Goal: Task Accomplishment & Management: Use online tool/utility

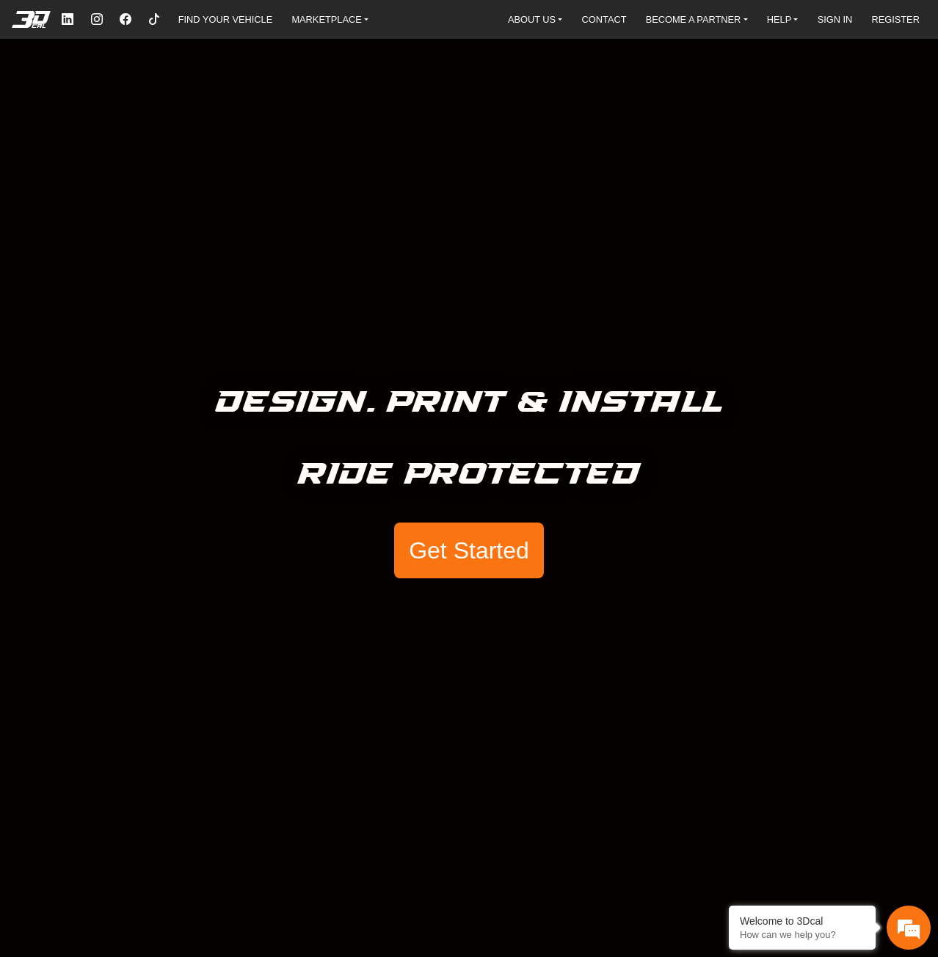
click at [454, 535] on button "Get Started" at bounding box center [469, 551] width 150 height 56
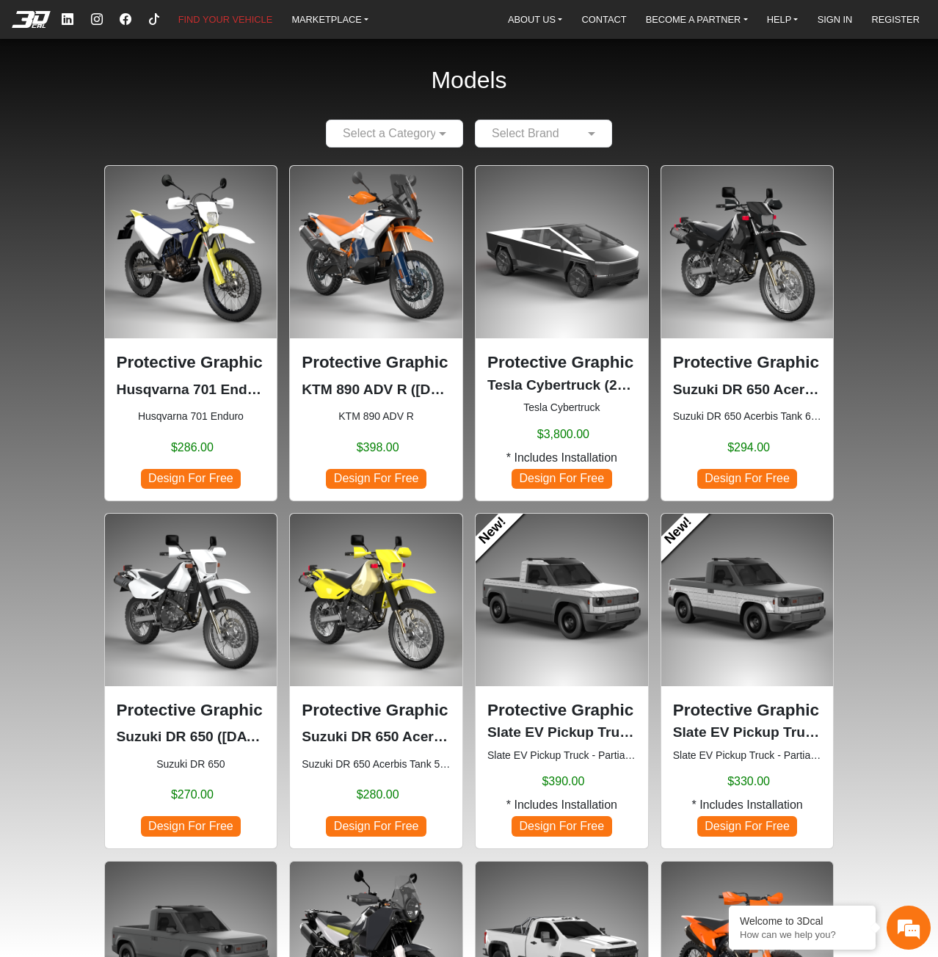
click at [766, 826] on span "Design For Free" at bounding box center [748, 826] width 100 height 20
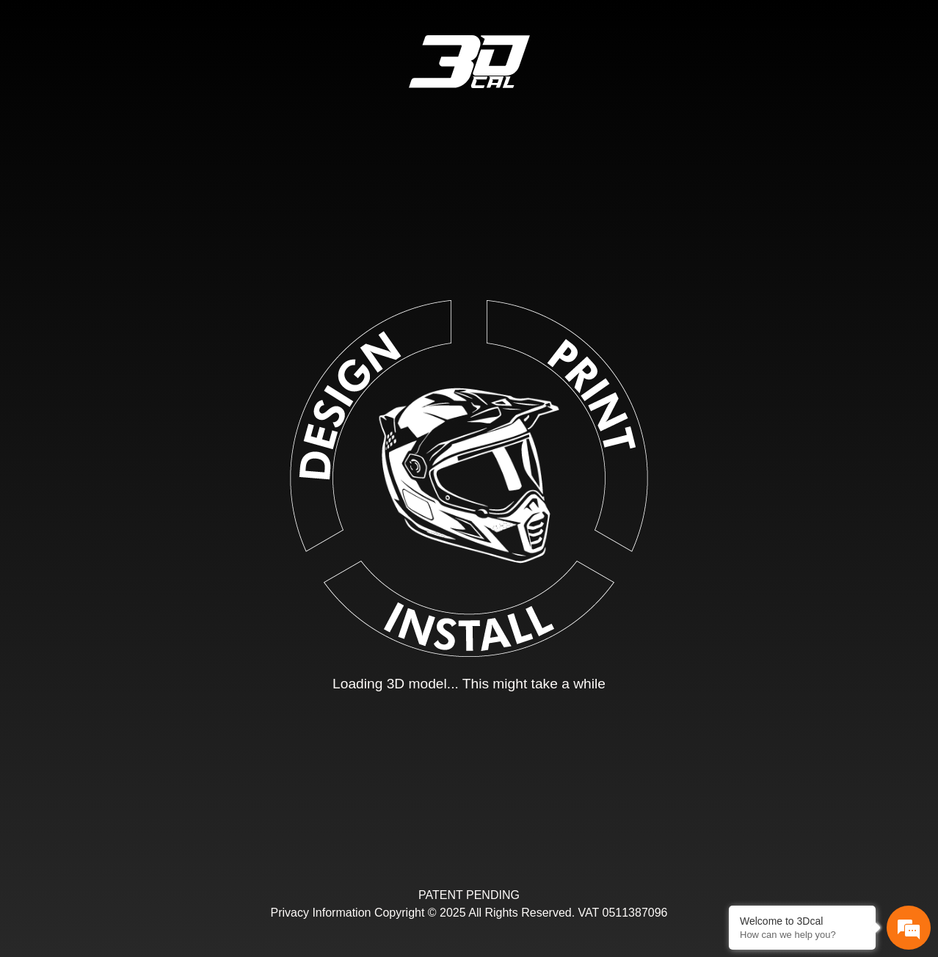
type input "*"
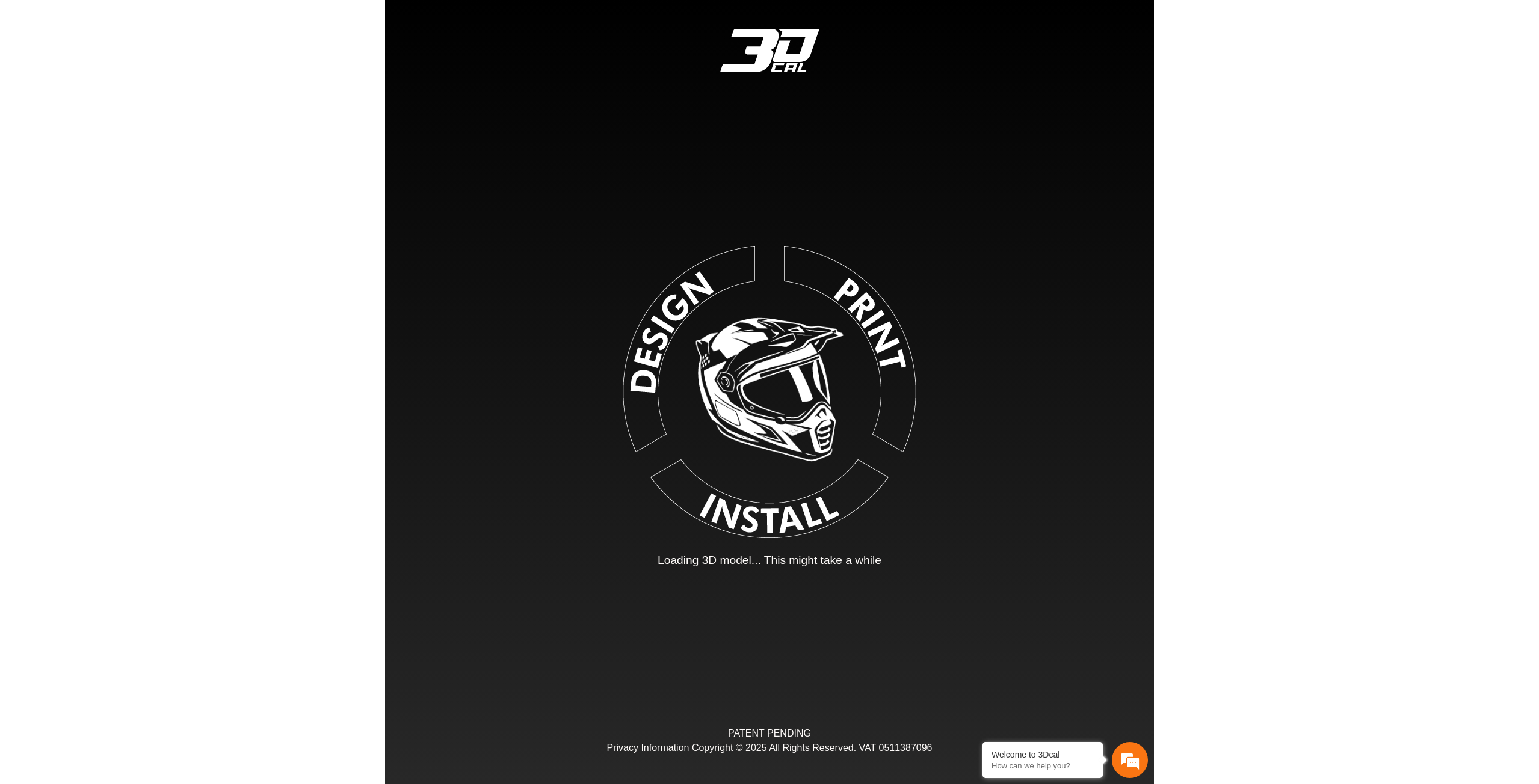
scroll to position [78, 151]
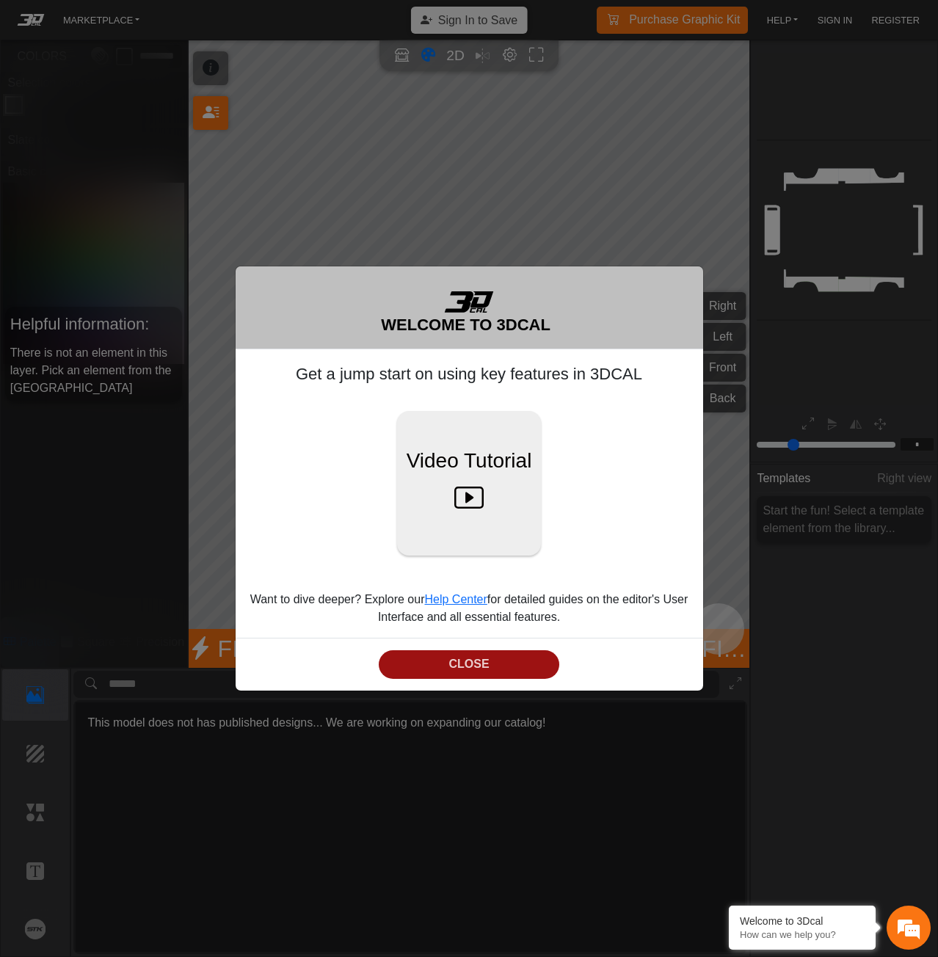
drag, startPoint x: 502, startPoint y: 664, endPoint x: 509, endPoint y: 655, distance: 11.6
click at [504, 664] on button "CLOSE" at bounding box center [469, 665] width 180 height 29
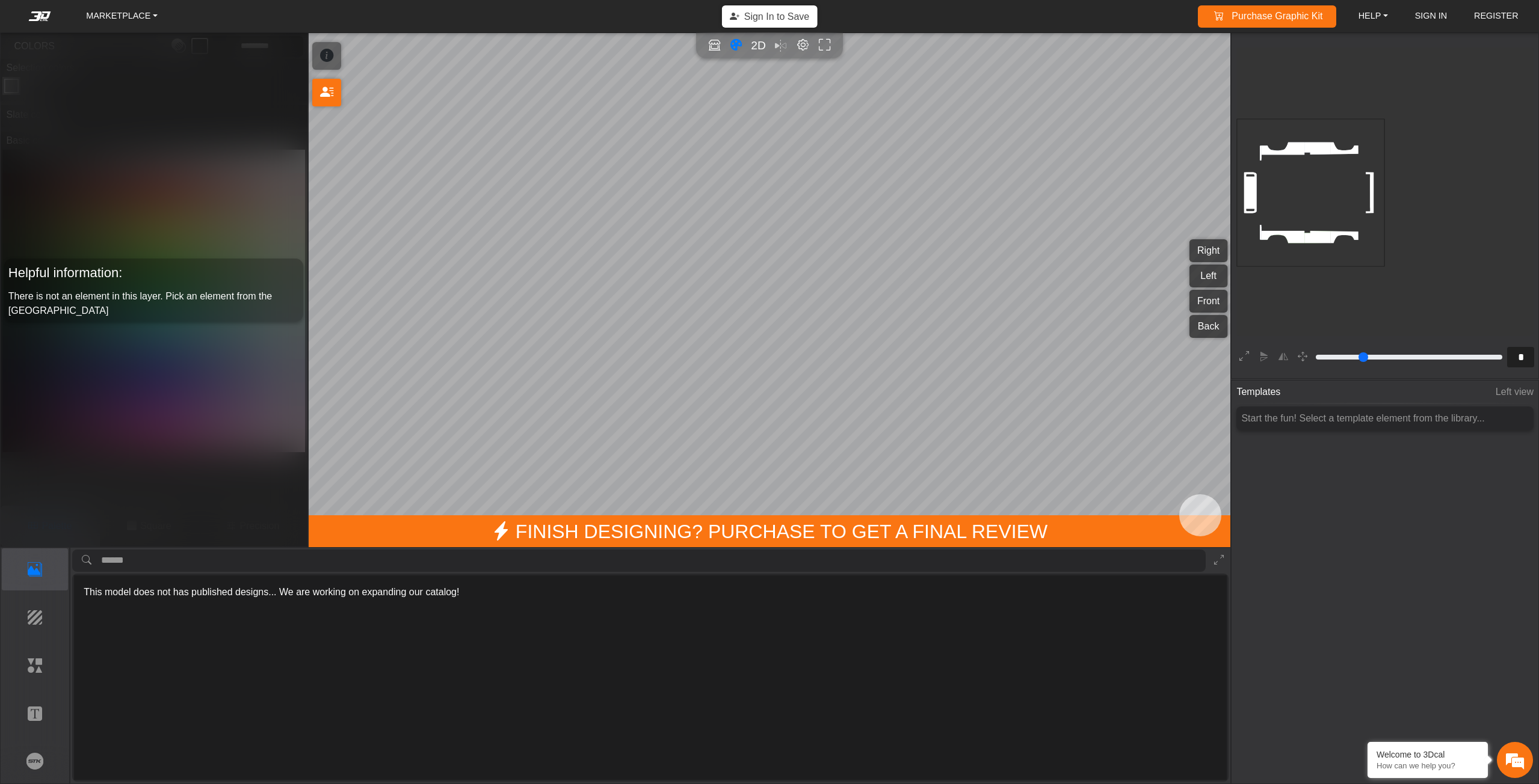
click at [769, 193] on rect at bounding box center [1310, 193] width 148 height 148
click at [769, 249] on button "Right" at bounding box center [1209, 251] width 38 height 23
click at [769, 267] on button "Left" at bounding box center [1209, 276] width 38 height 23
click at [769, 295] on button "Front" at bounding box center [1209, 301] width 38 height 23
click at [769, 319] on button "Back" at bounding box center [1209, 327] width 38 height 23
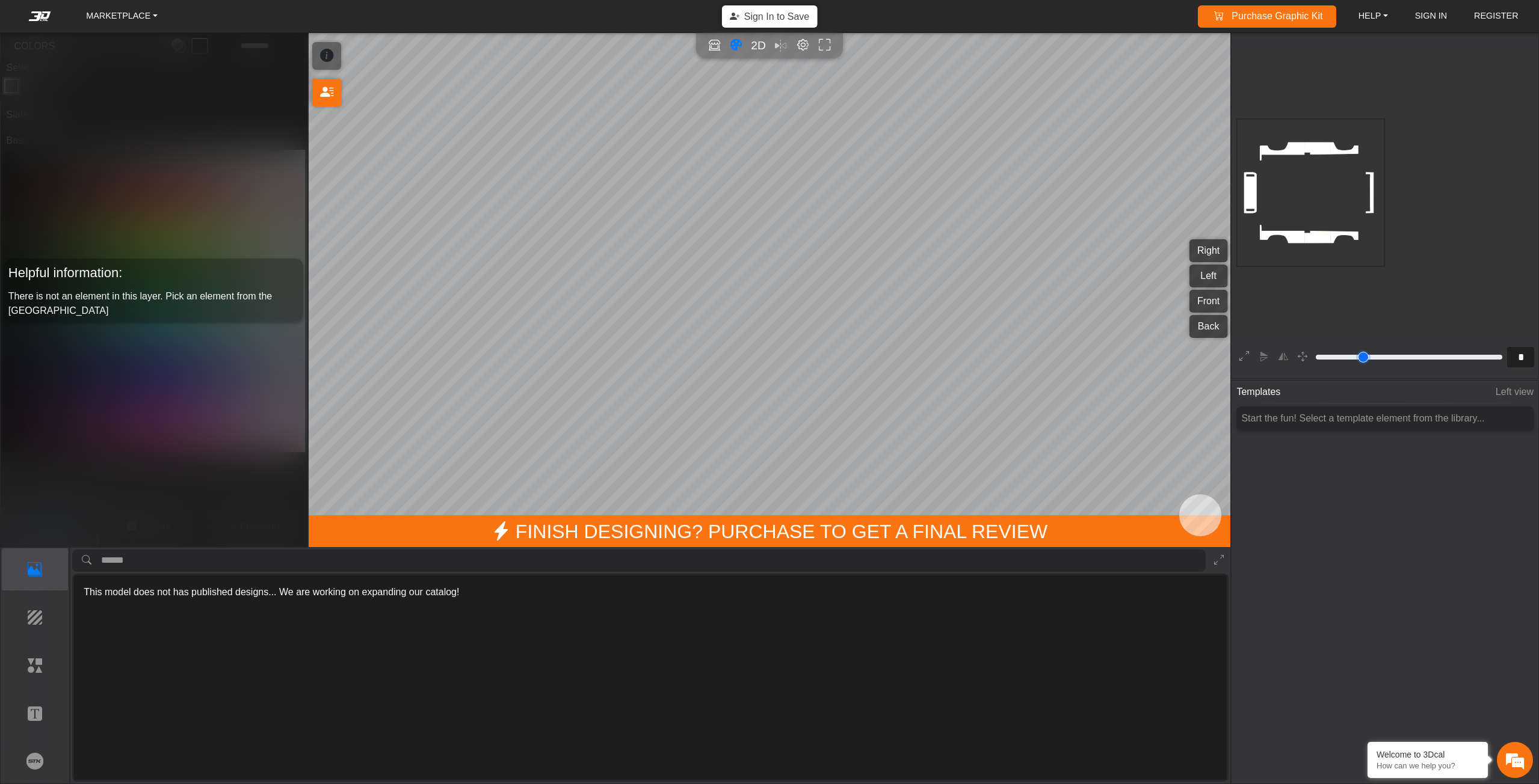
type input "*"
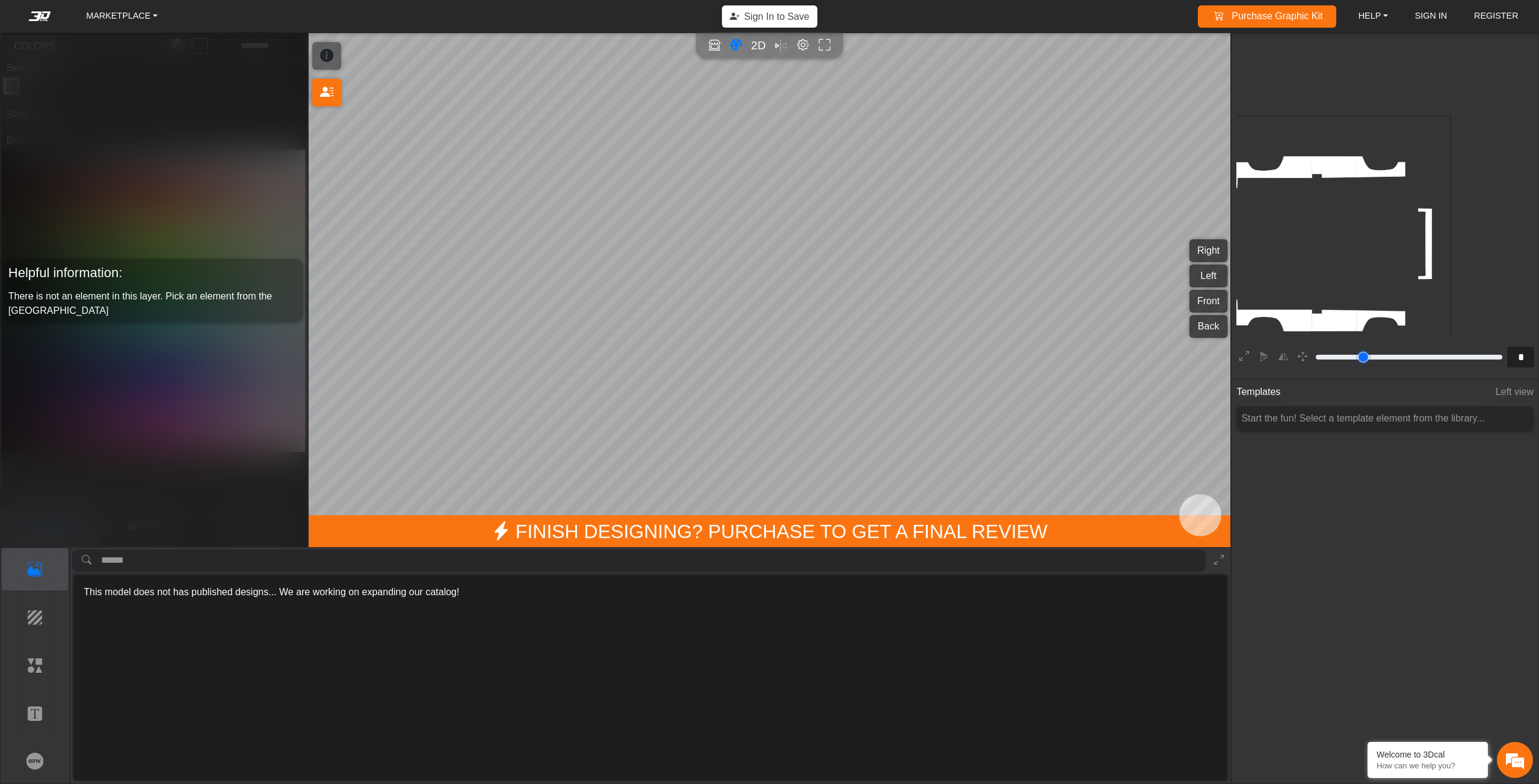
type input "*"
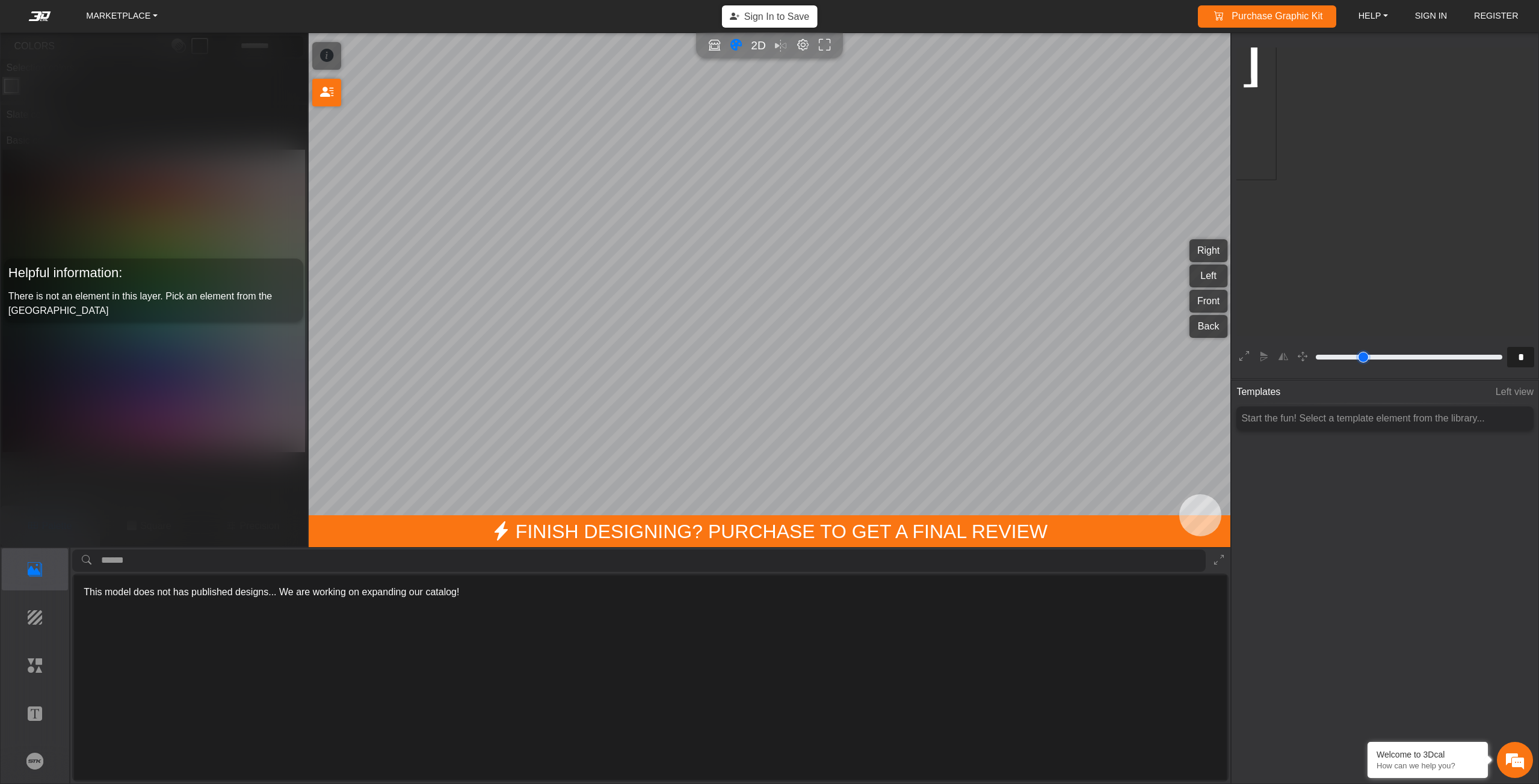
type input "*"
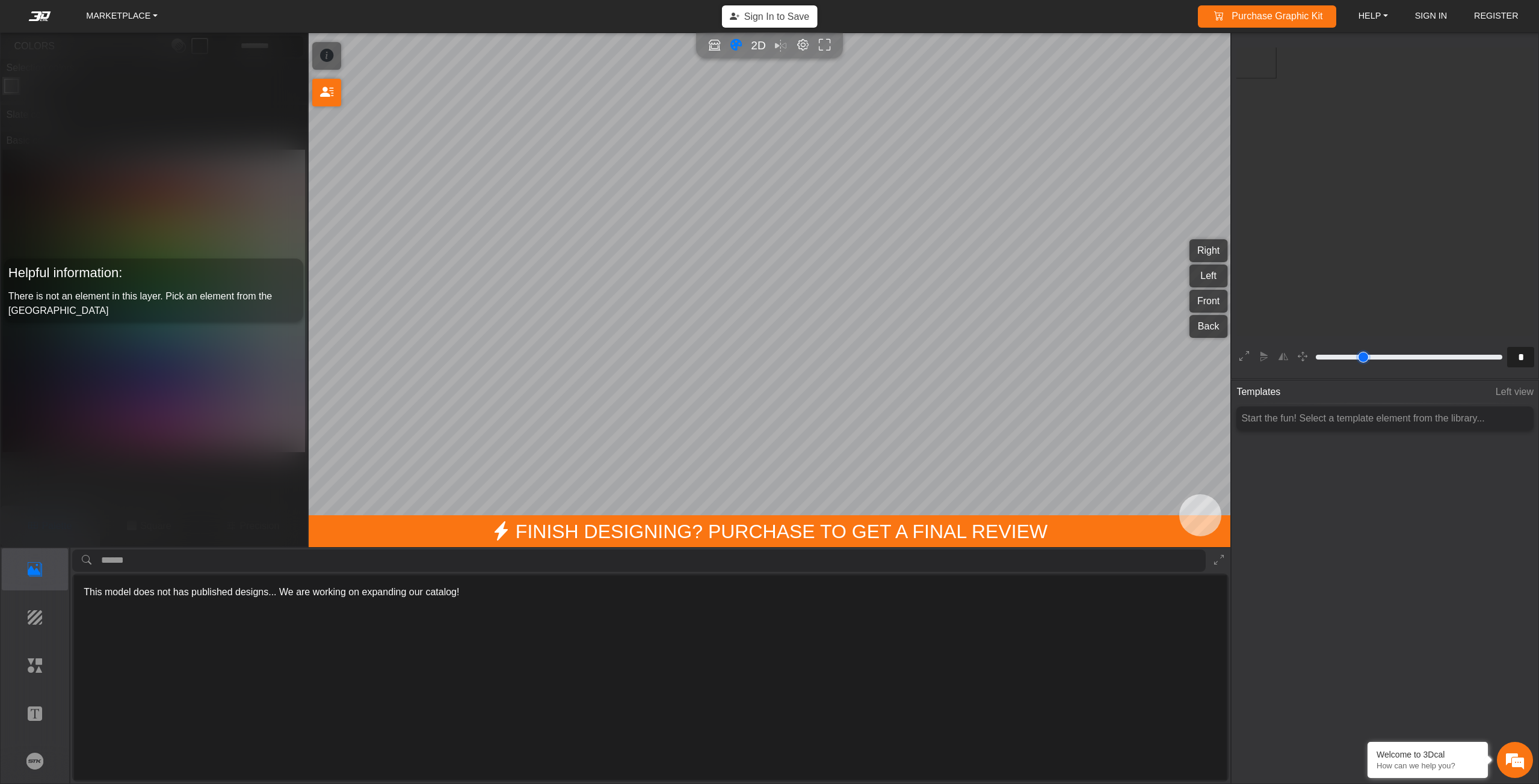
type input "*"
type input "**"
type input "*"
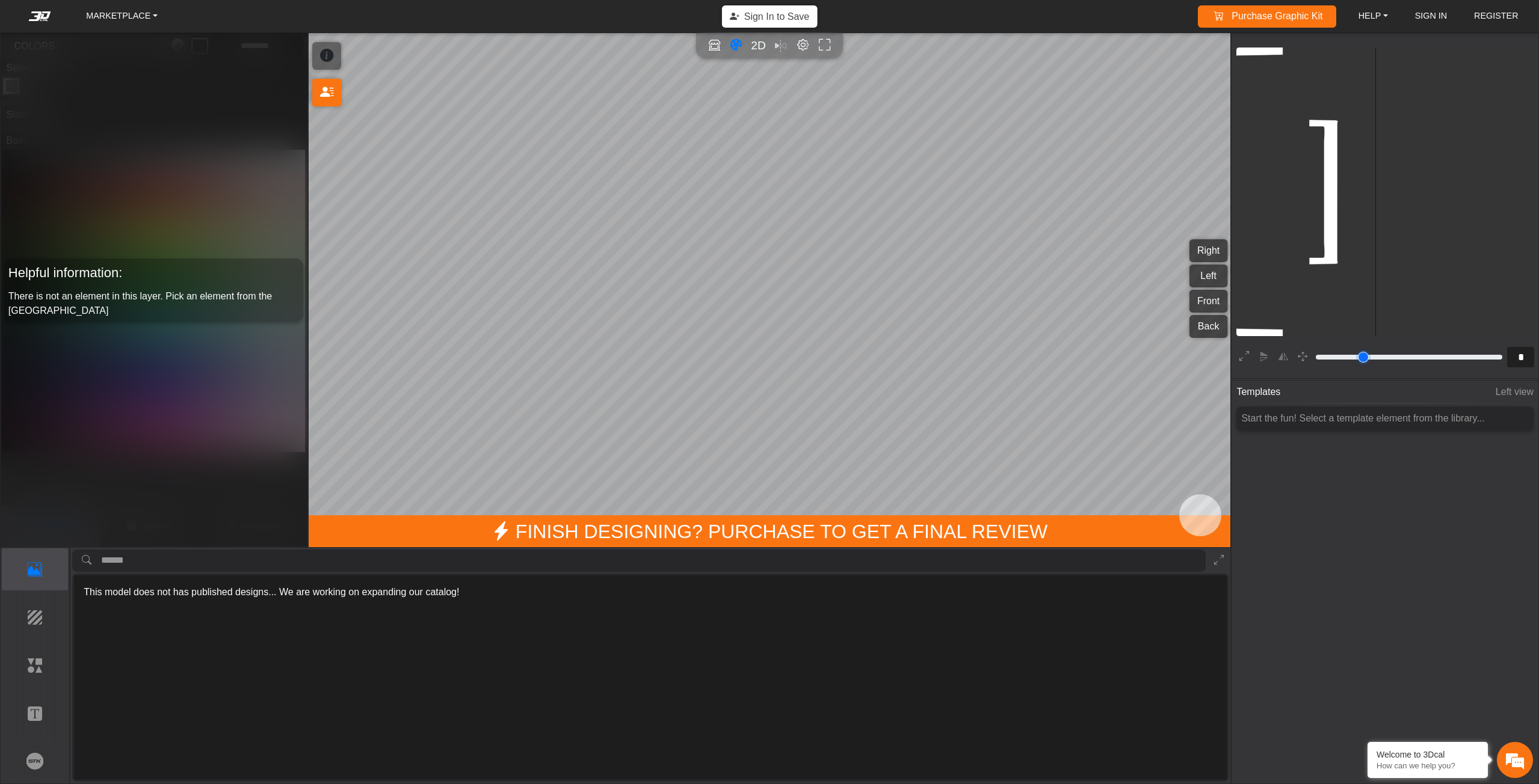
type input "*"
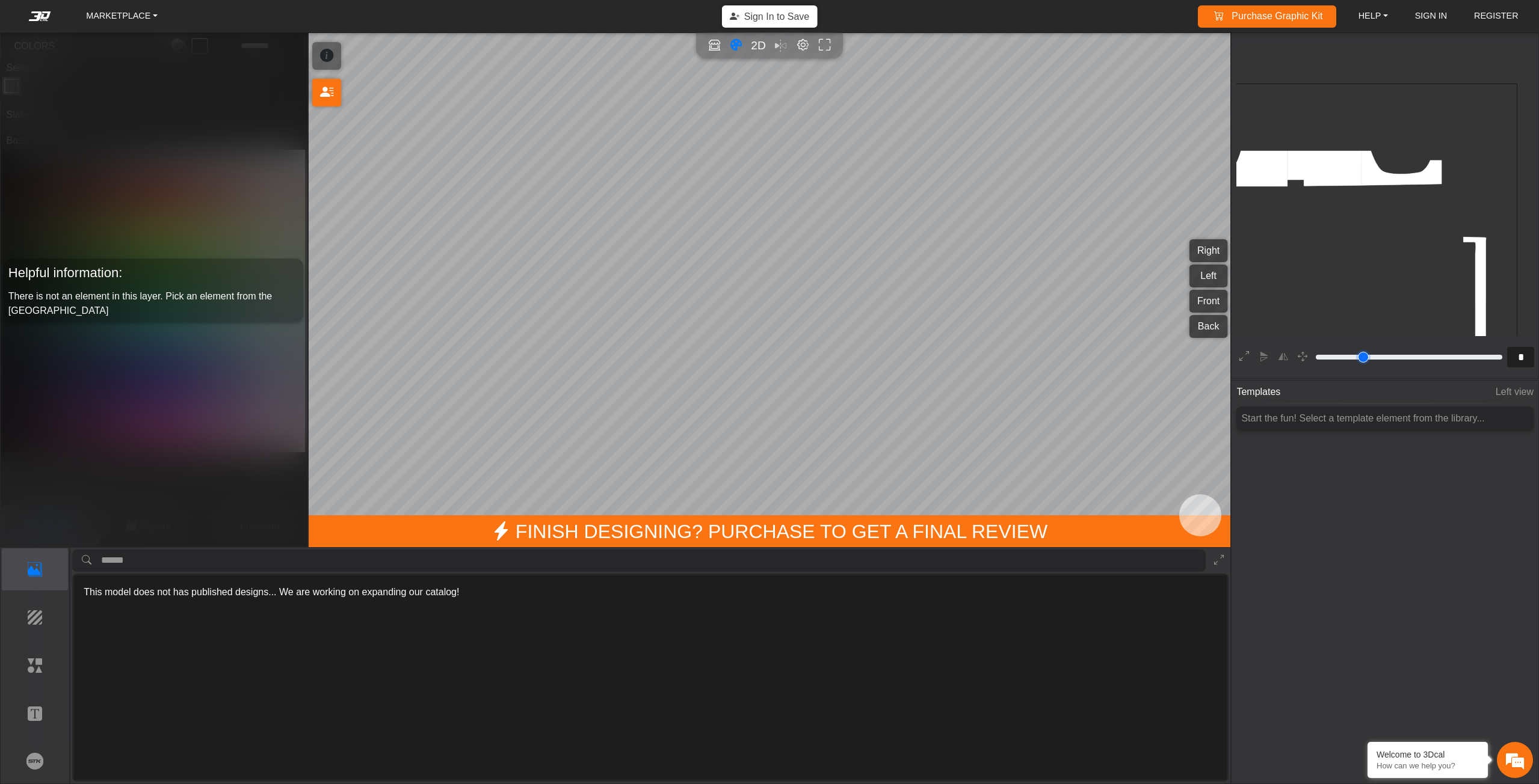
type input "*"
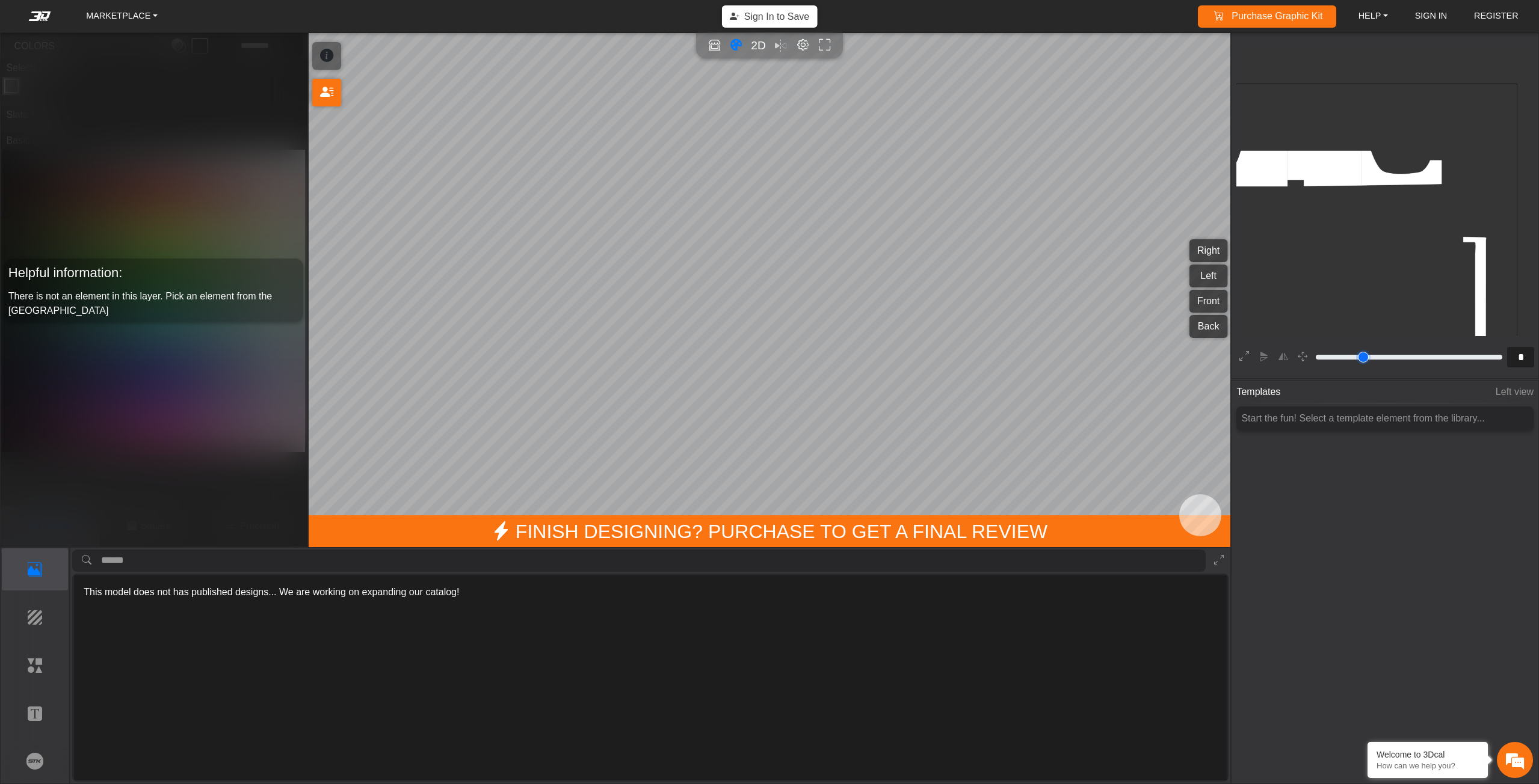
type input "*"
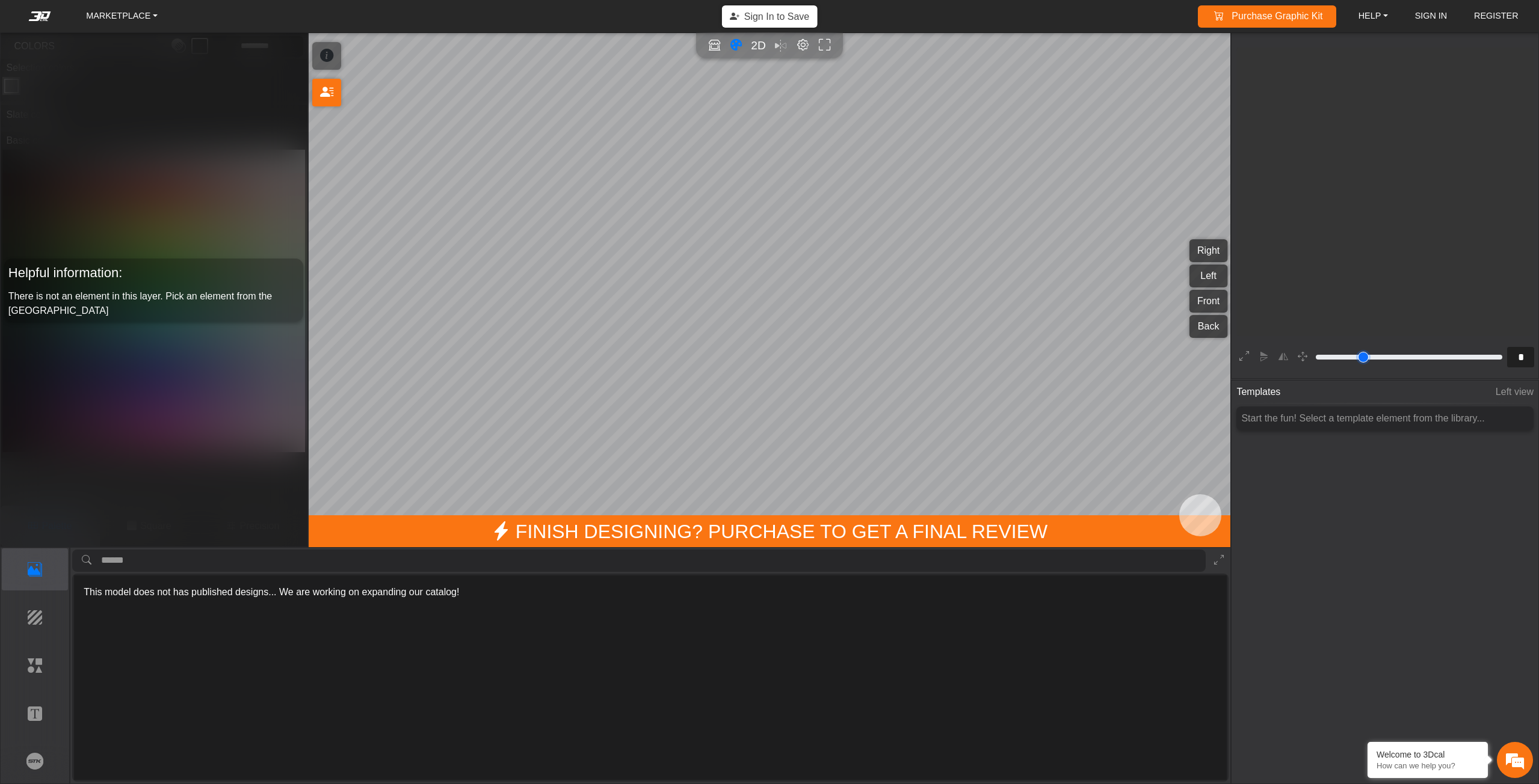
type input "*"
click at [769, 355] on input "range" at bounding box center [1410, 357] width 190 height 15
click at [756, 44] on span "2D" at bounding box center [759, 45] width 16 height 14
type input "*"
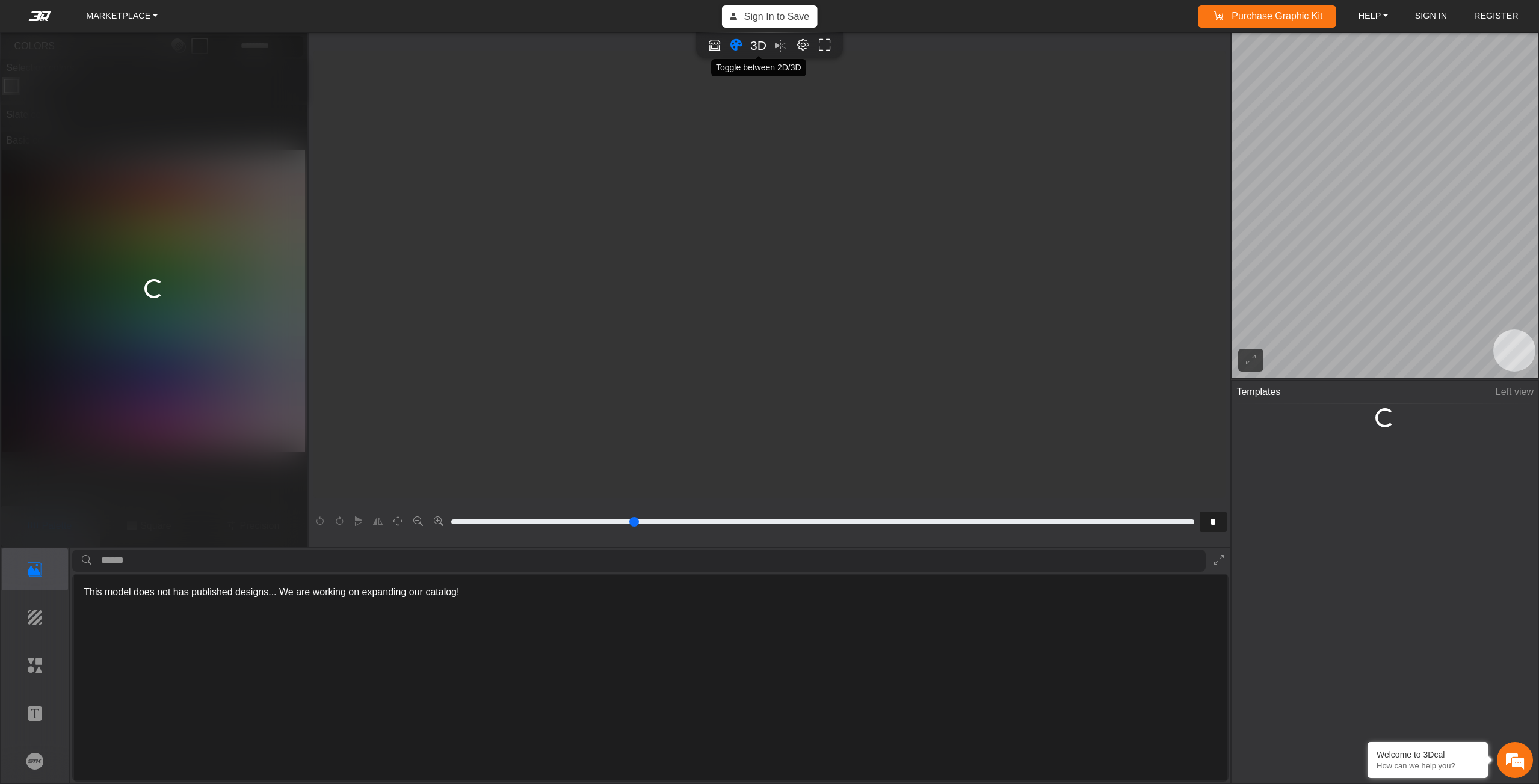
scroll to position [375, 135]
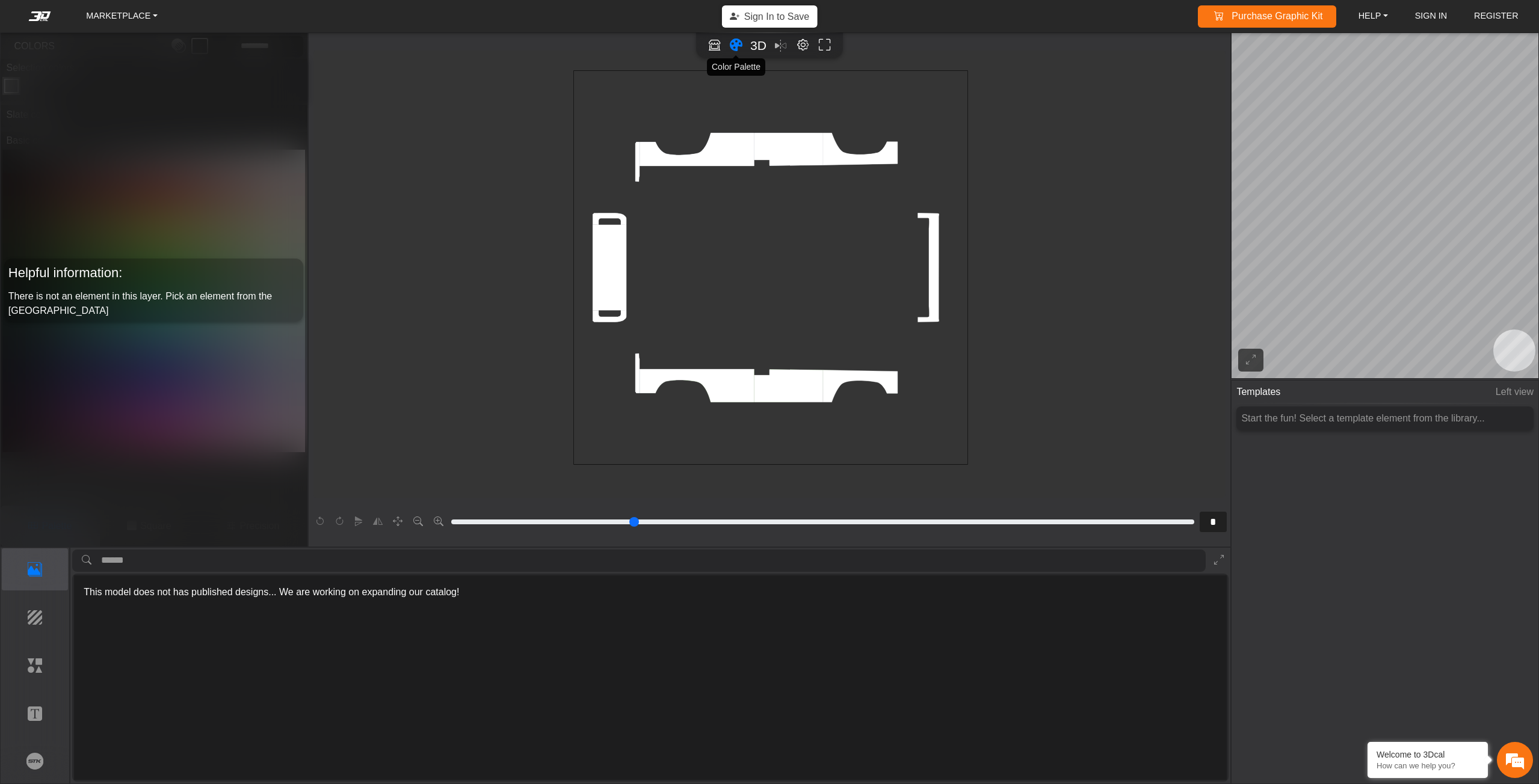
click at [734, 46] on icon "Color tool" at bounding box center [736, 45] width 12 height 14
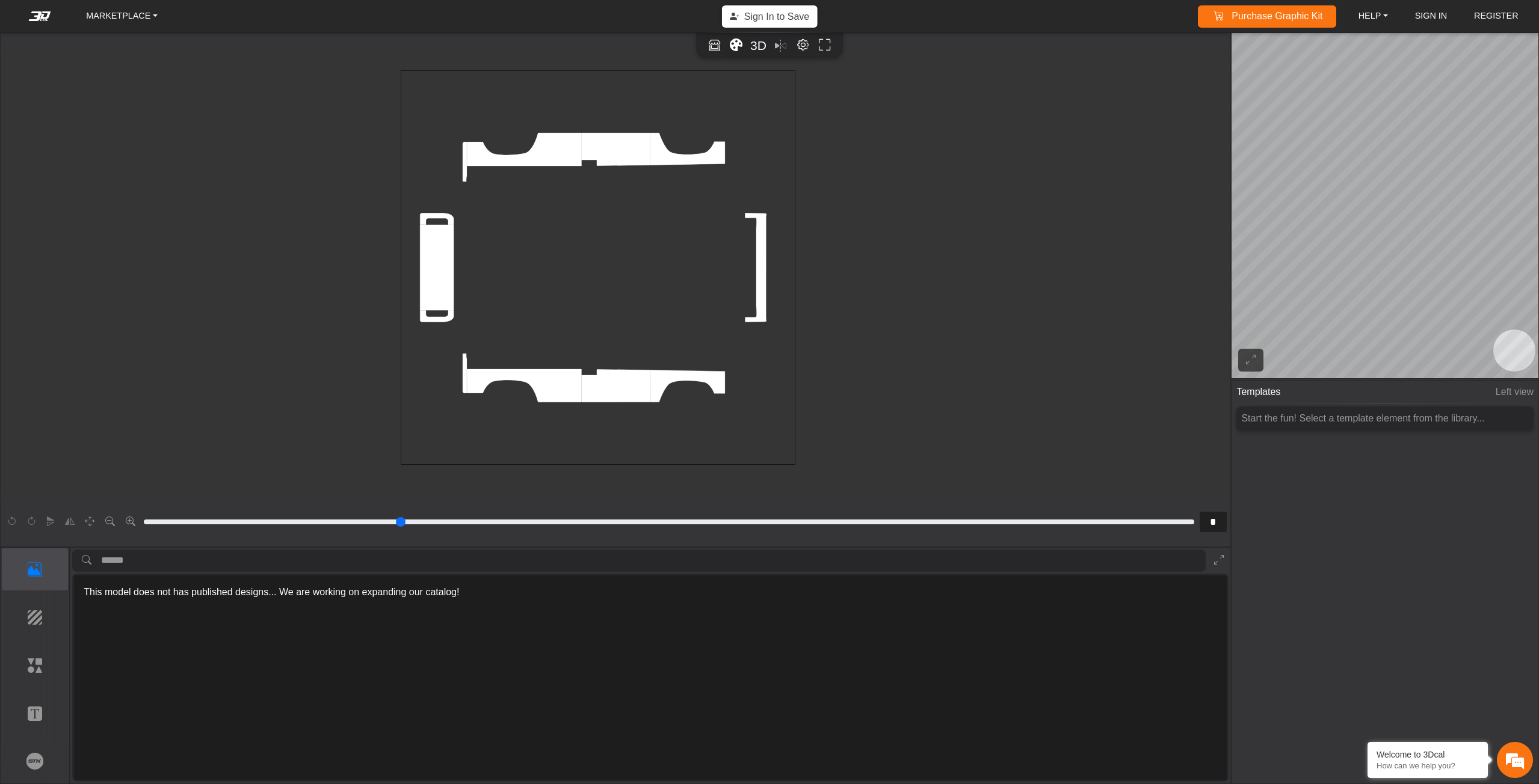
scroll to position [368, 0]
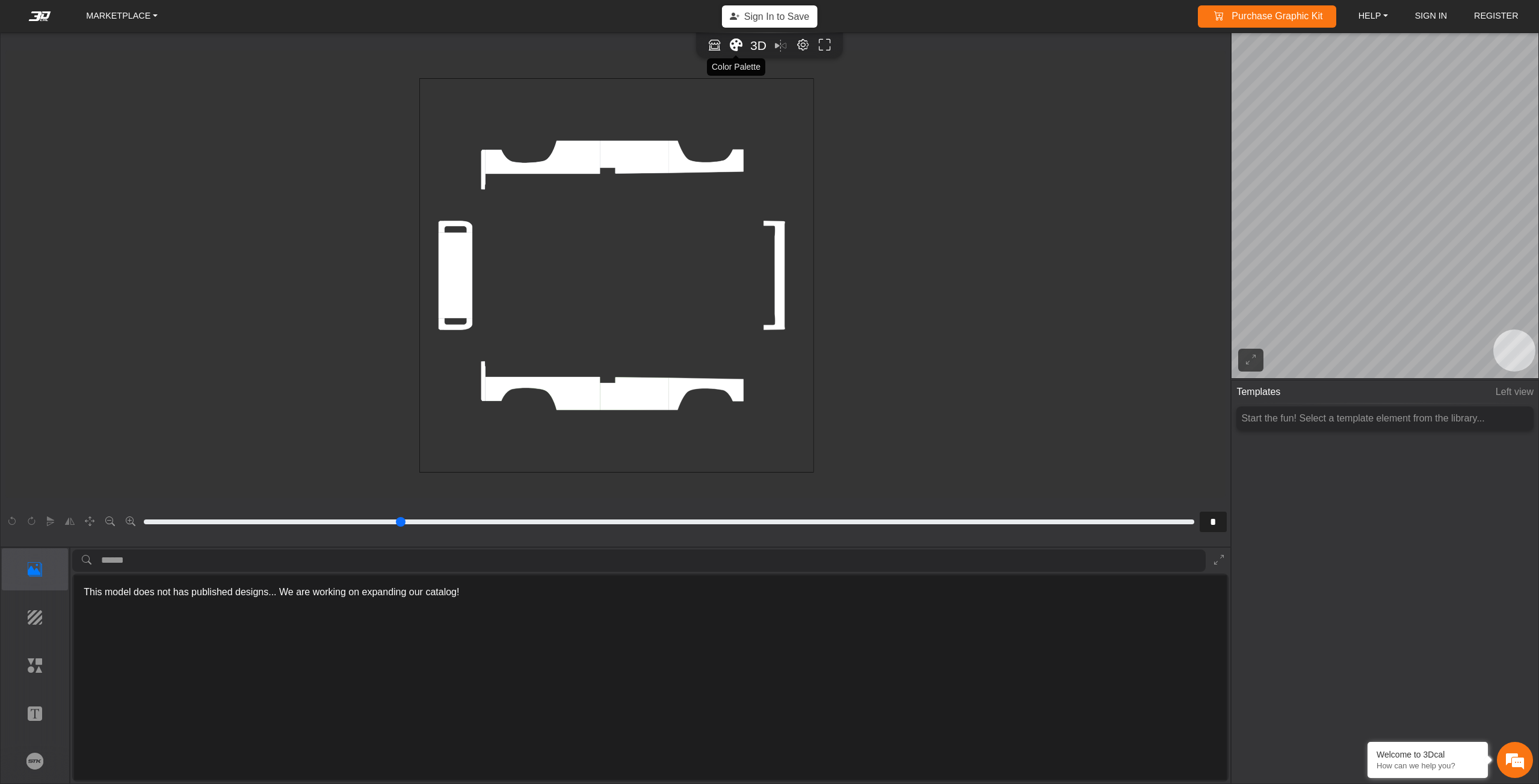
click at [739, 45] on icon "Color tool" at bounding box center [736, 45] width 12 height 14
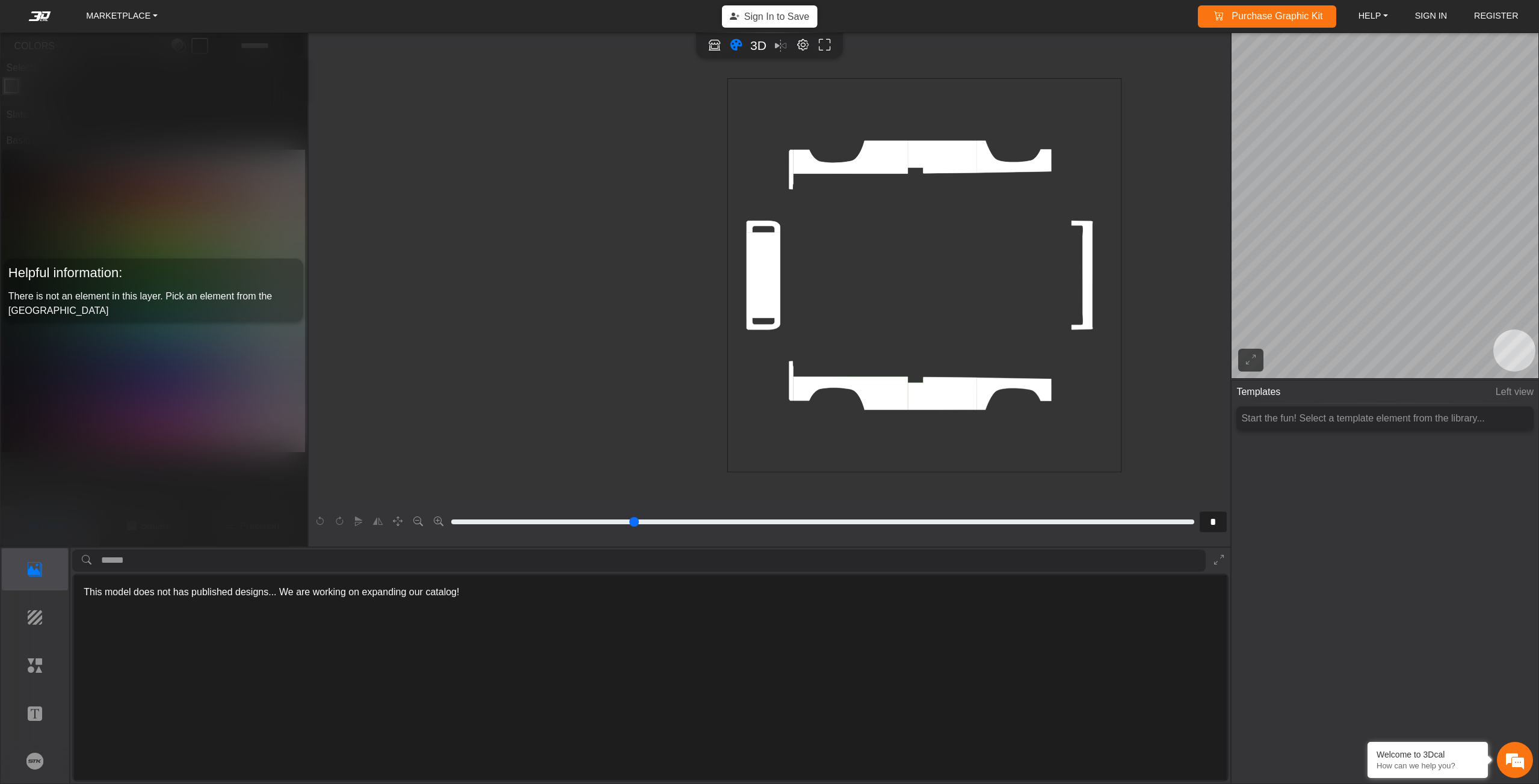
scroll to position [368, 134]
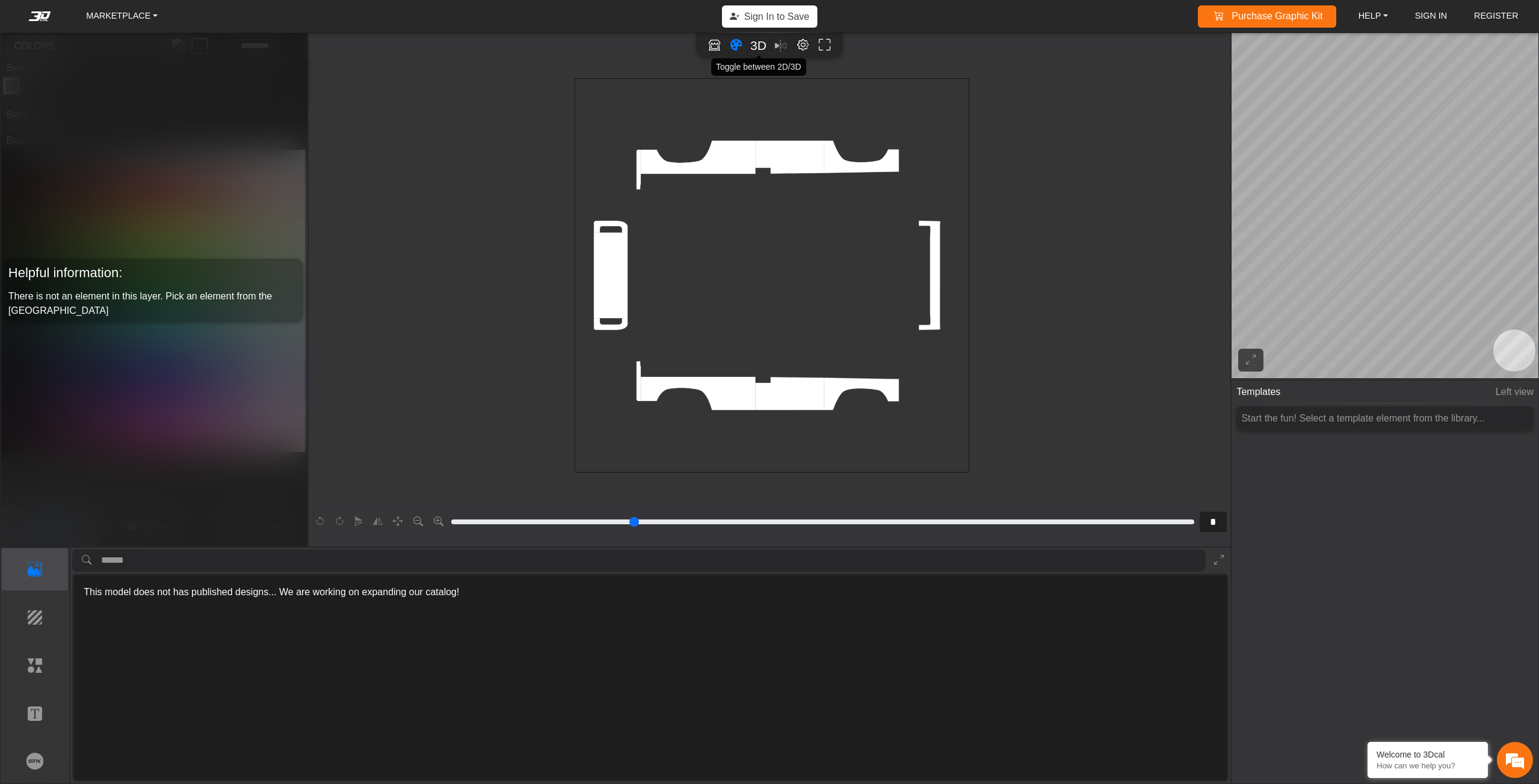
click at [755, 48] on span "3D" at bounding box center [759, 45] width 16 height 14
type input "*"
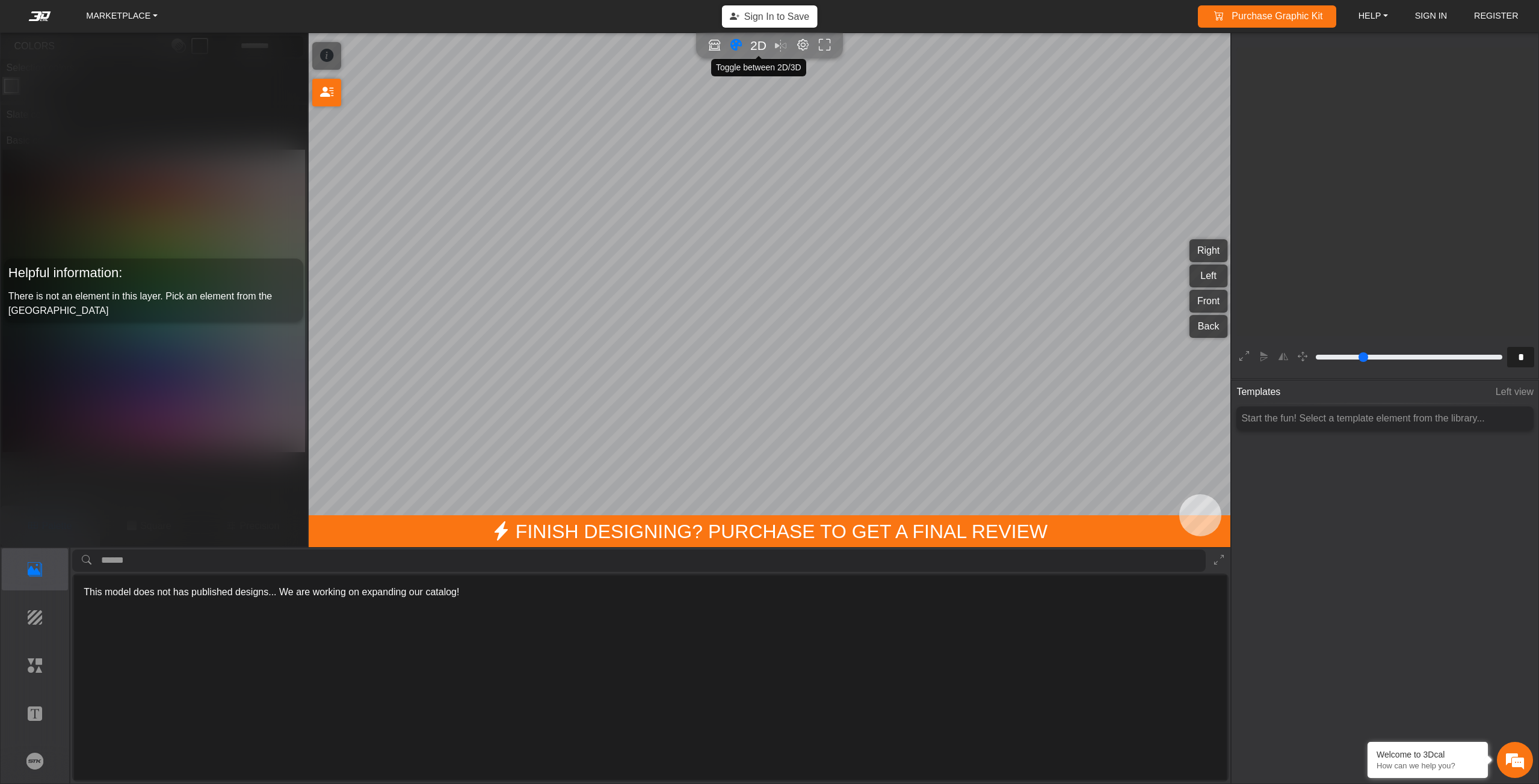
scroll to position [294, 295]
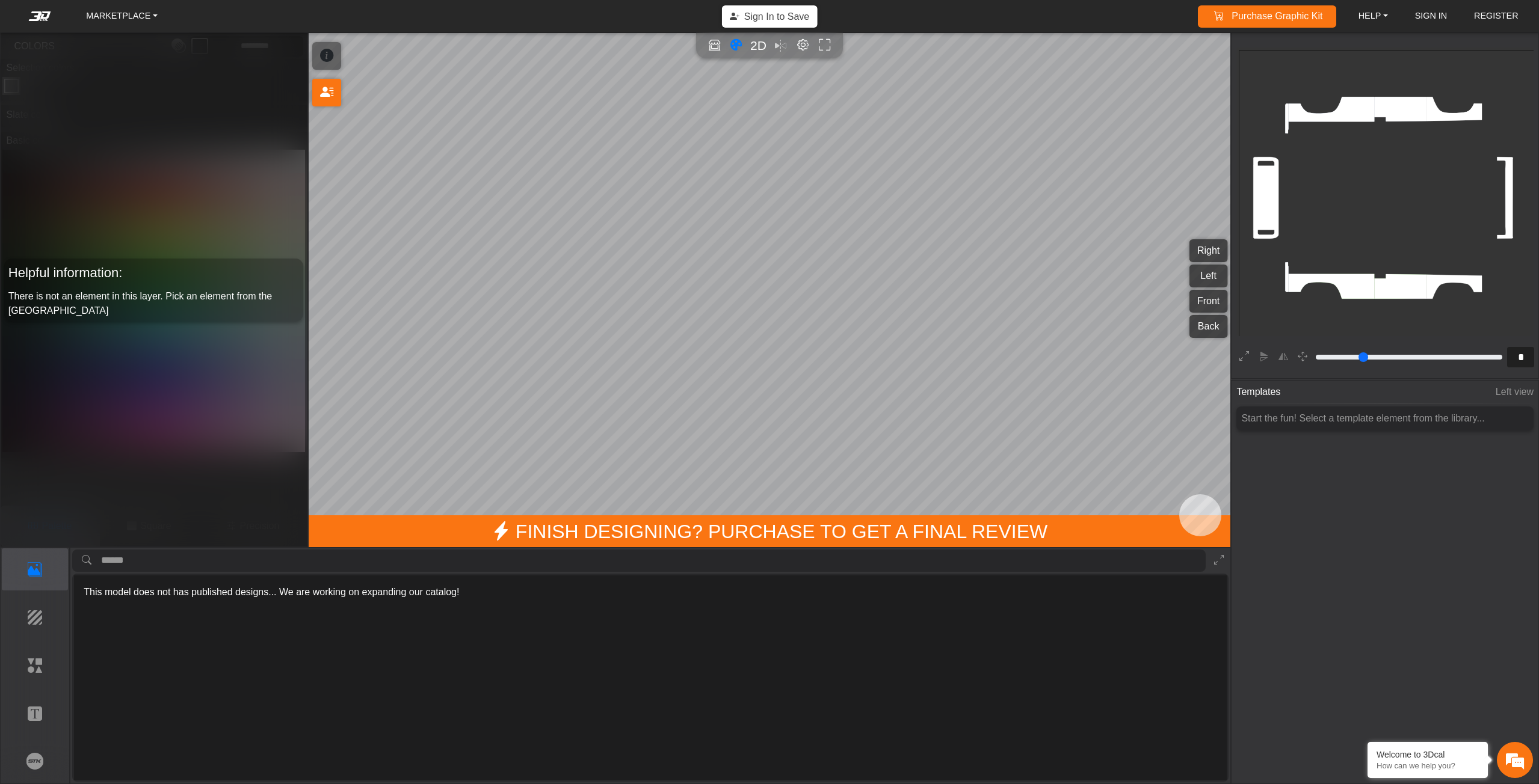
click at [769, 181] on rect at bounding box center [1387, 197] width 296 height 296
click at [769, 188] on rect at bounding box center [1387, 197] width 296 height 296
click at [43, 620] on p "Background" at bounding box center [35, 618] width 66 height 15
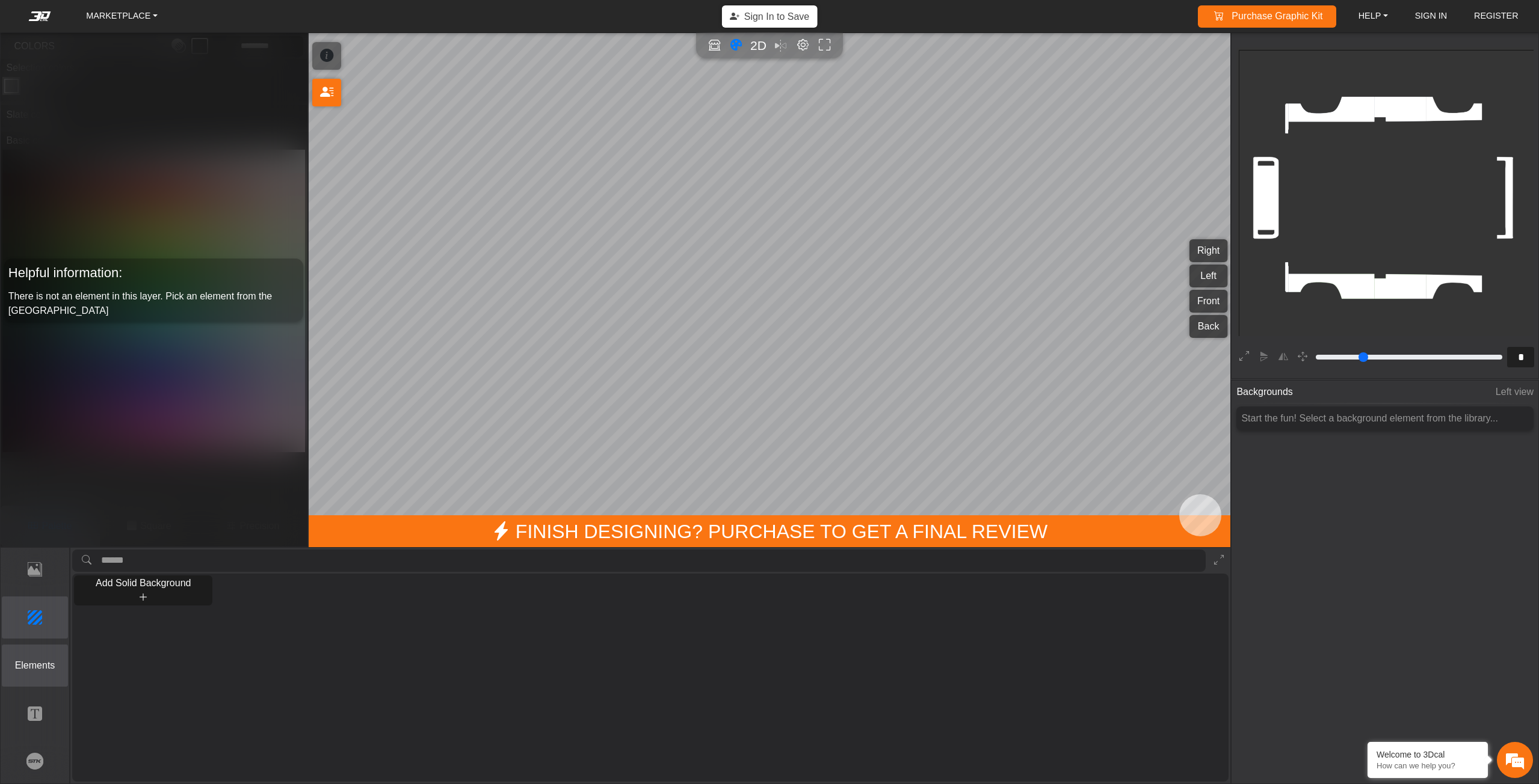
click at [40, 662] on p "Elements" at bounding box center [35, 666] width 66 height 15
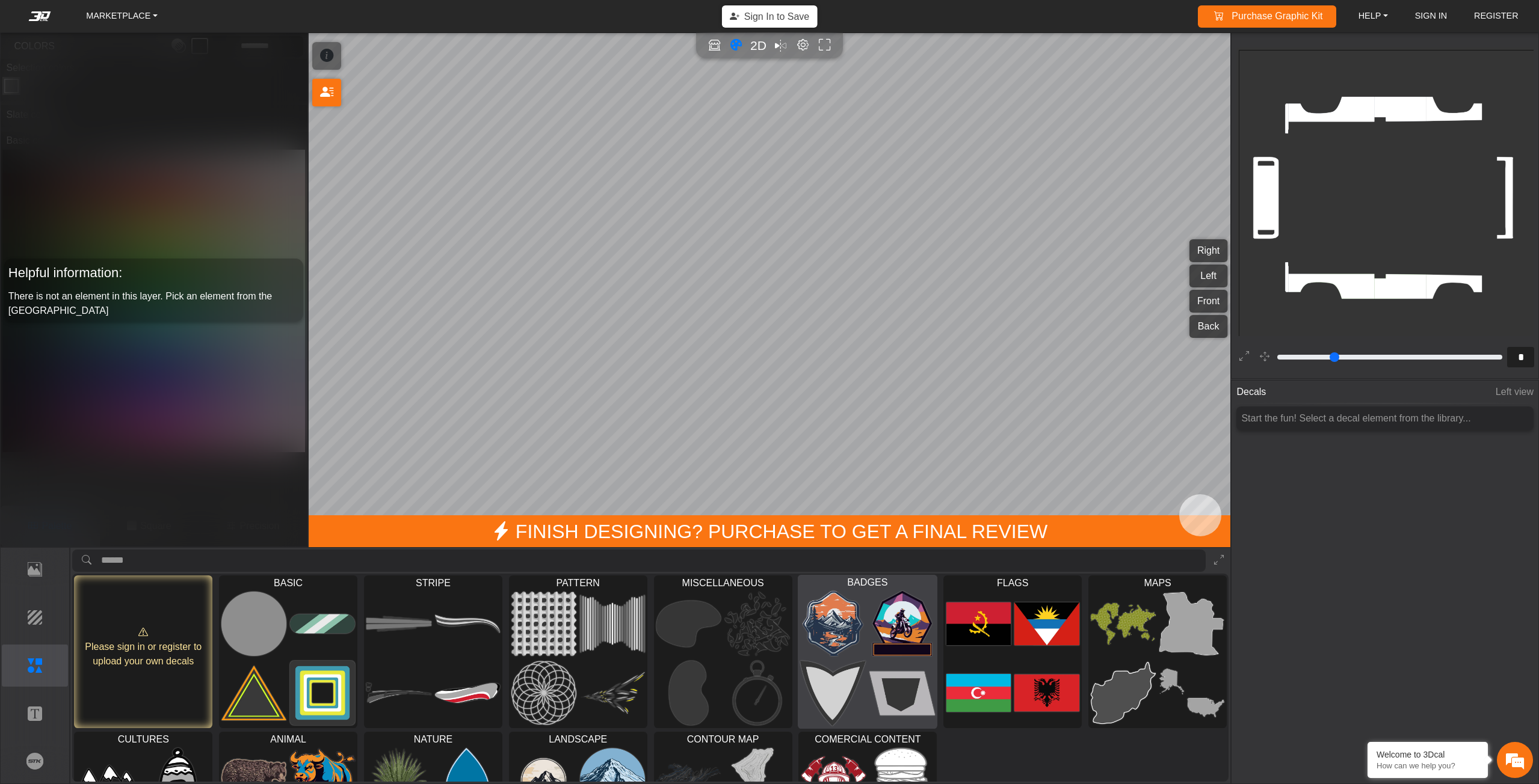
click at [769, 631] on img at bounding box center [903, 623] width 66 height 66
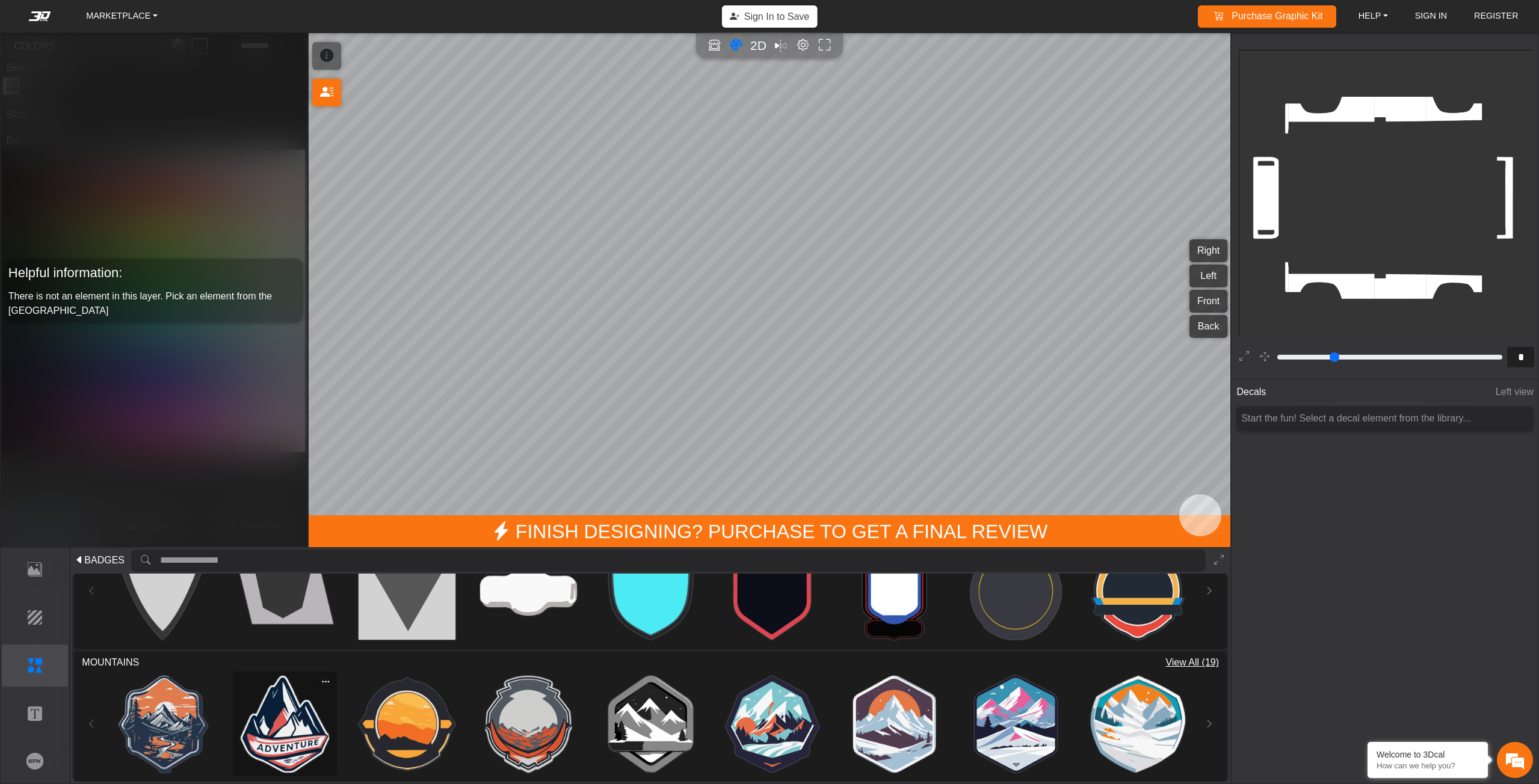
scroll to position [60, 0]
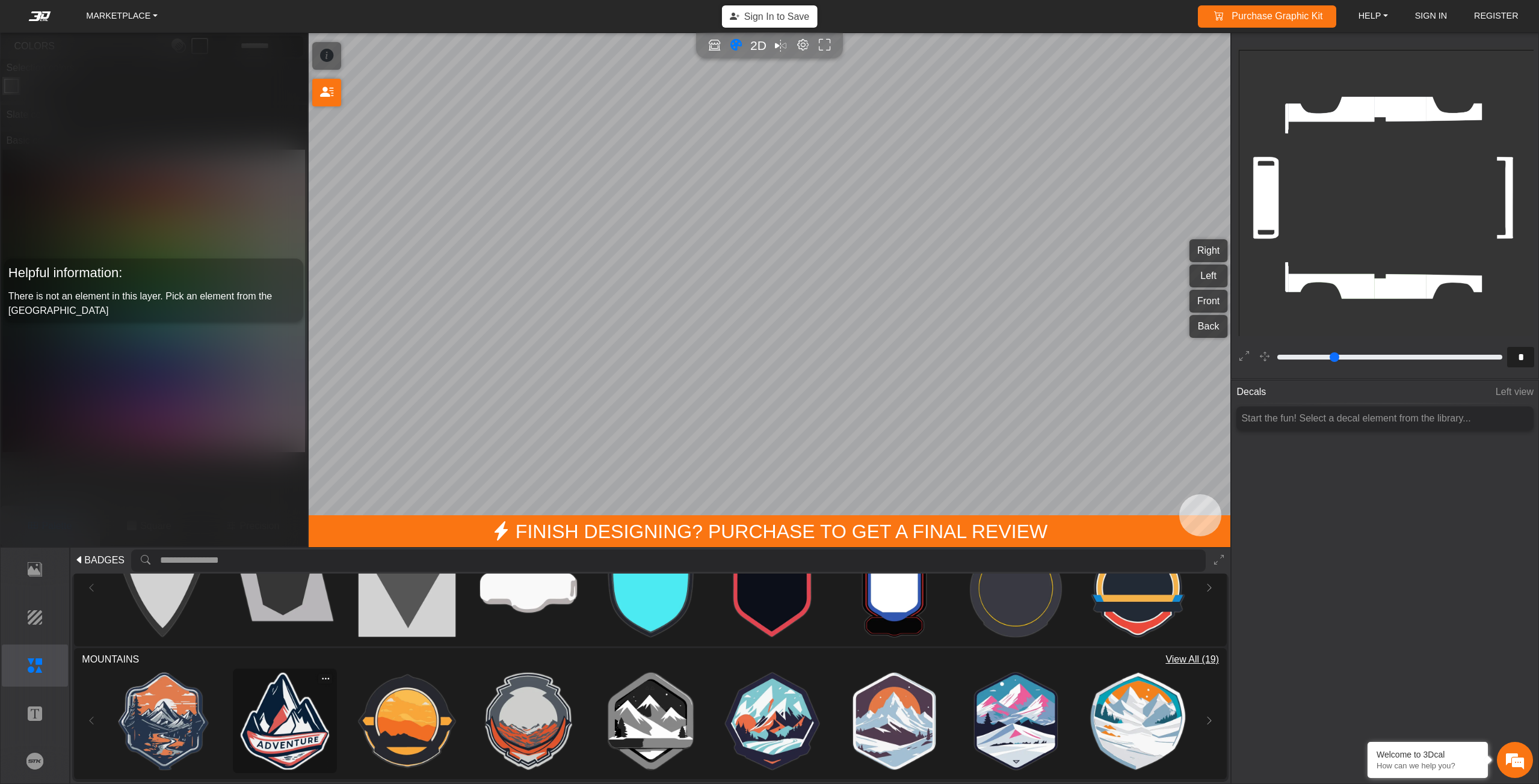
click at [279, 720] on img at bounding box center [285, 722] width 97 height 97
click at [306, 716] on img at bounding box center [284, 721] width 98 height 97
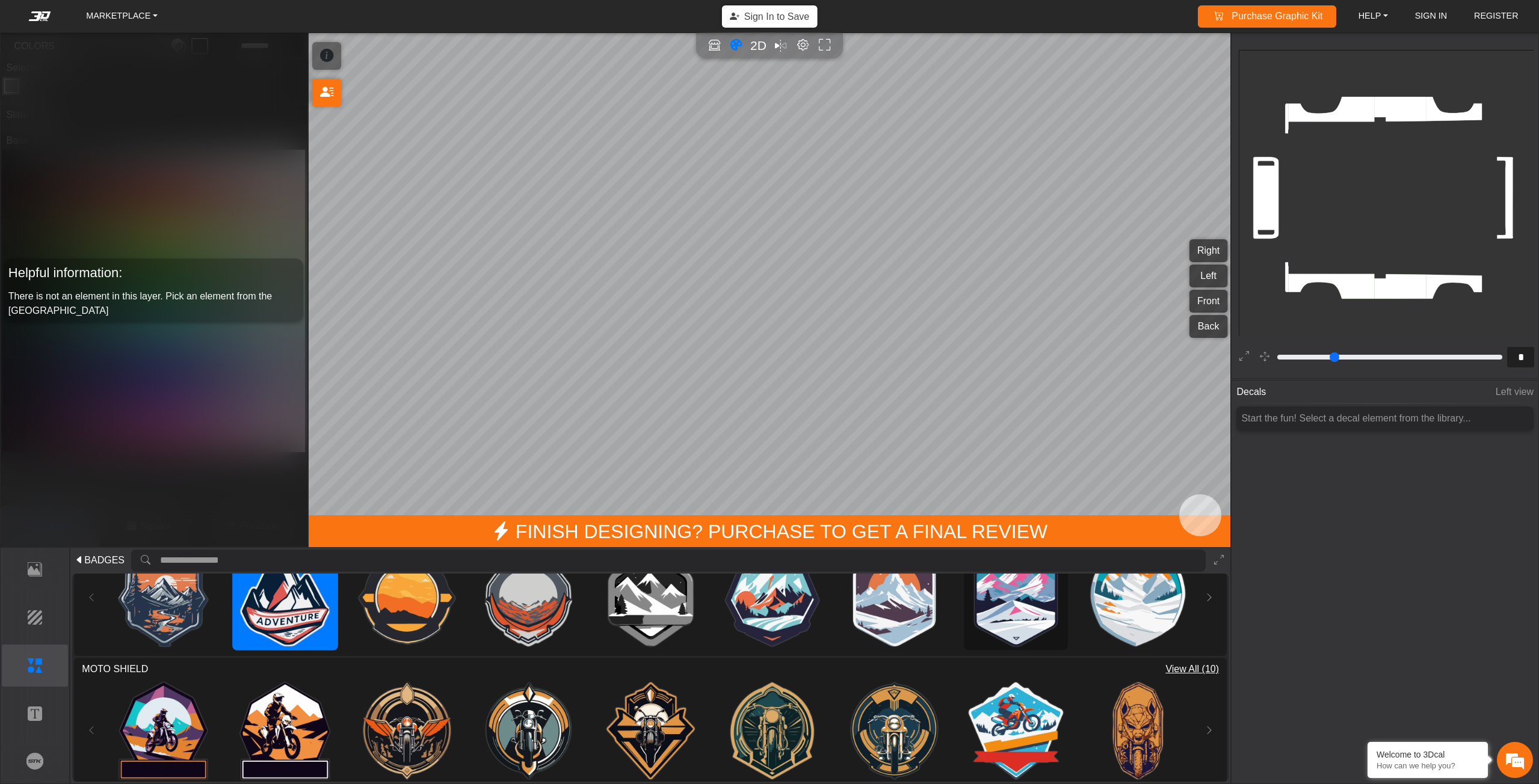
scroll to position [193, 0]
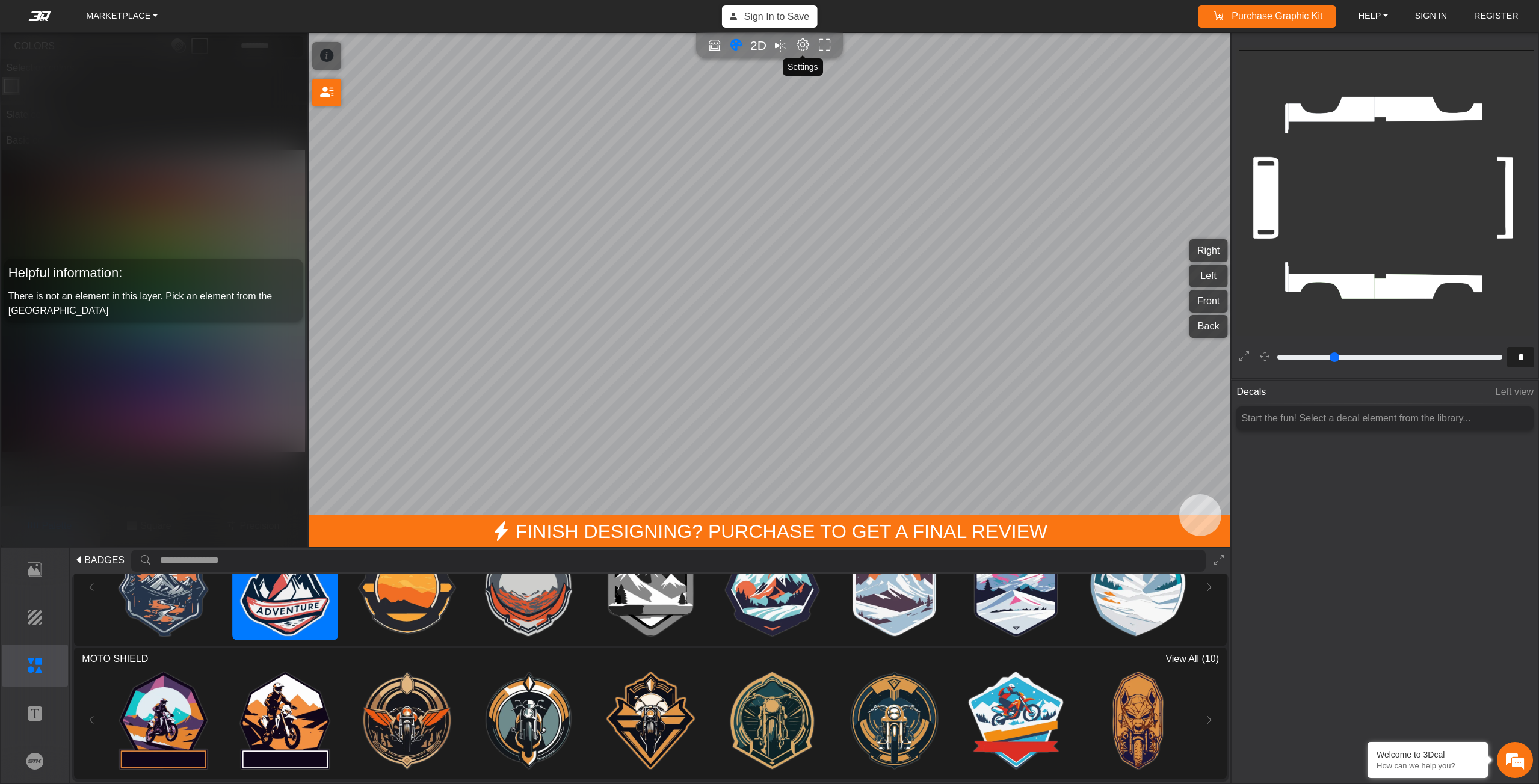
click at [769, 48] on em "Editor settings" at bounding box center [802, 45] width 12 height 14
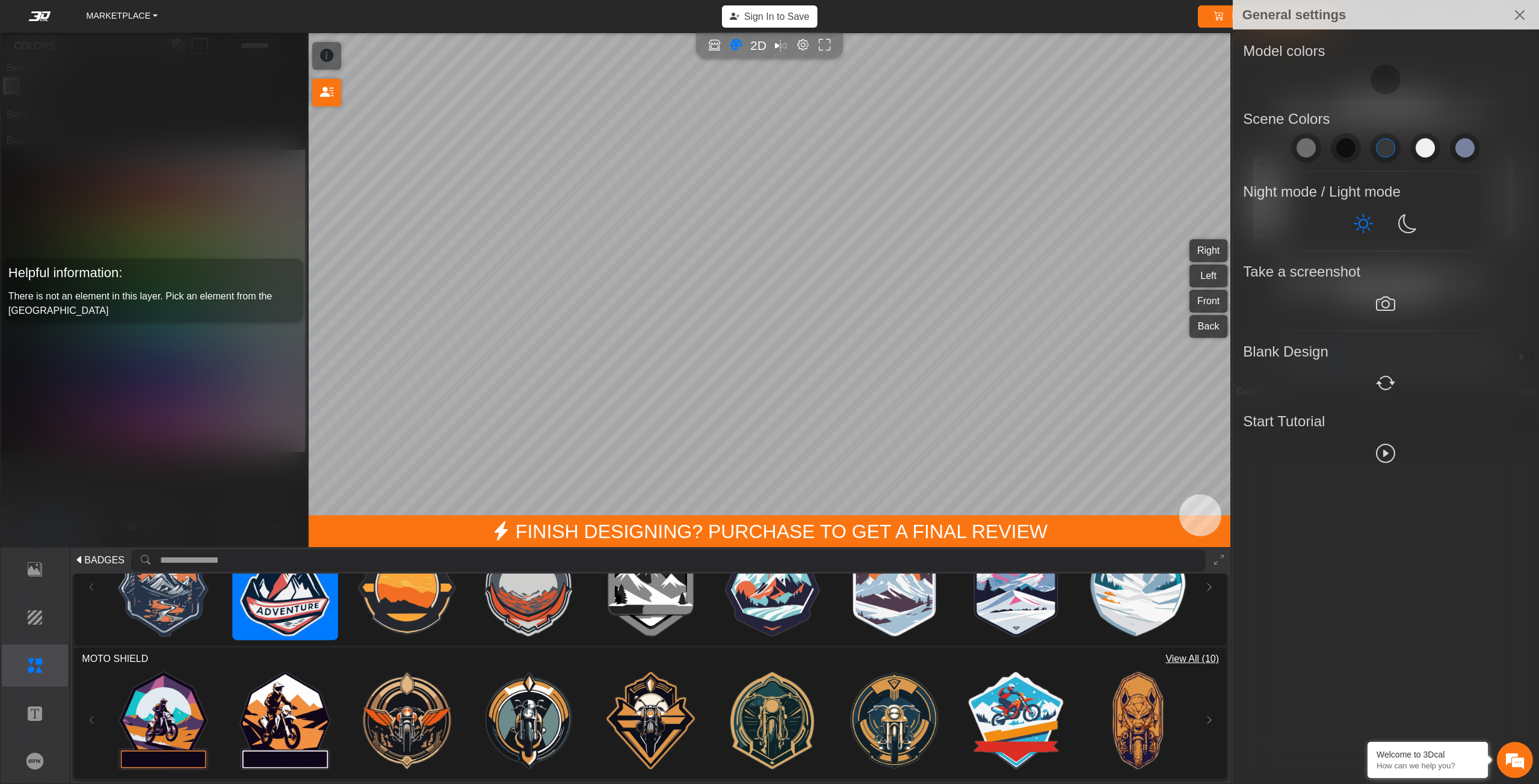
click at [769, 242] on div at bounding box center [770, 392] width 1539 height 784
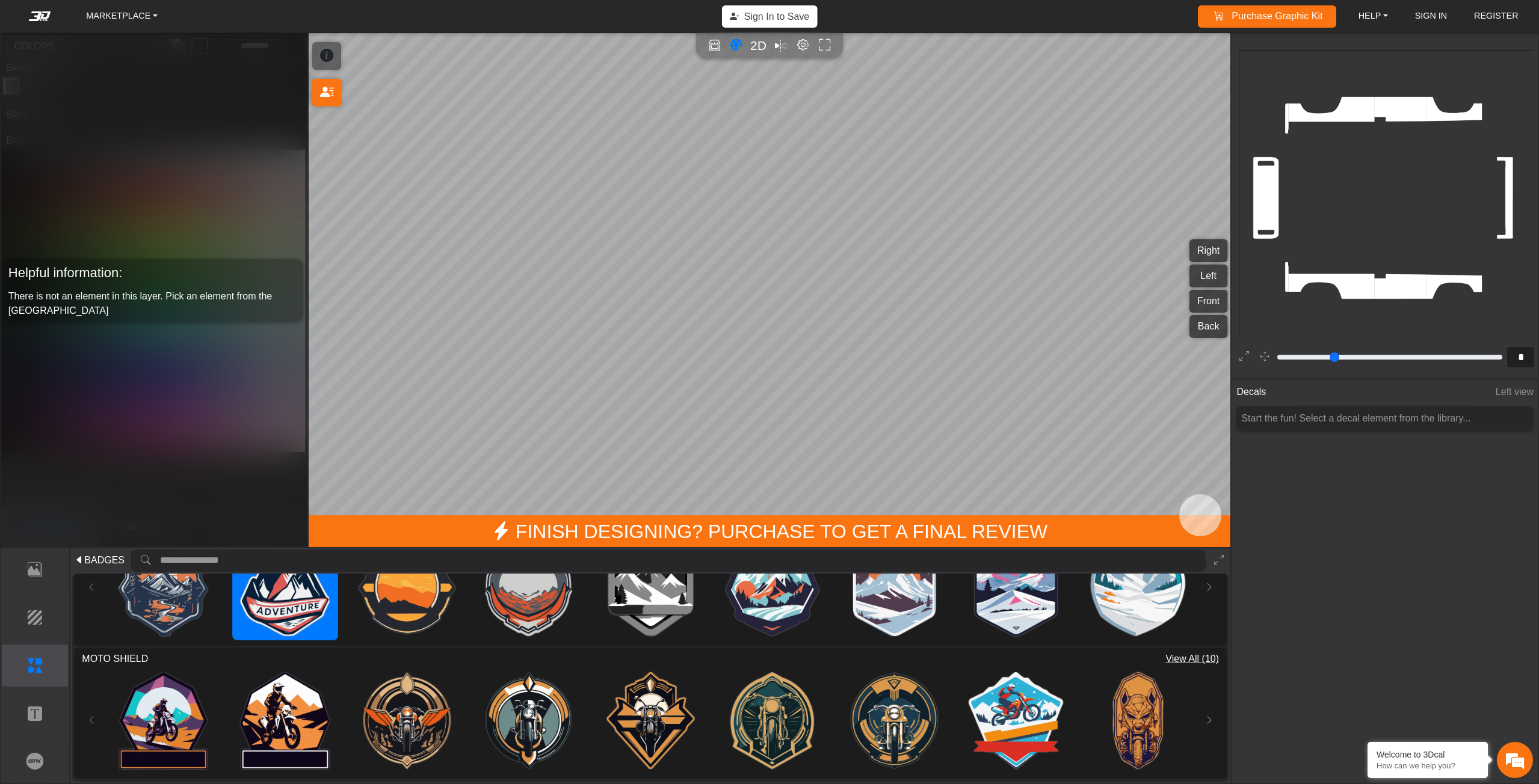
click at [328, 57] on icon at bounding box center [327, 56] width 13 height 20
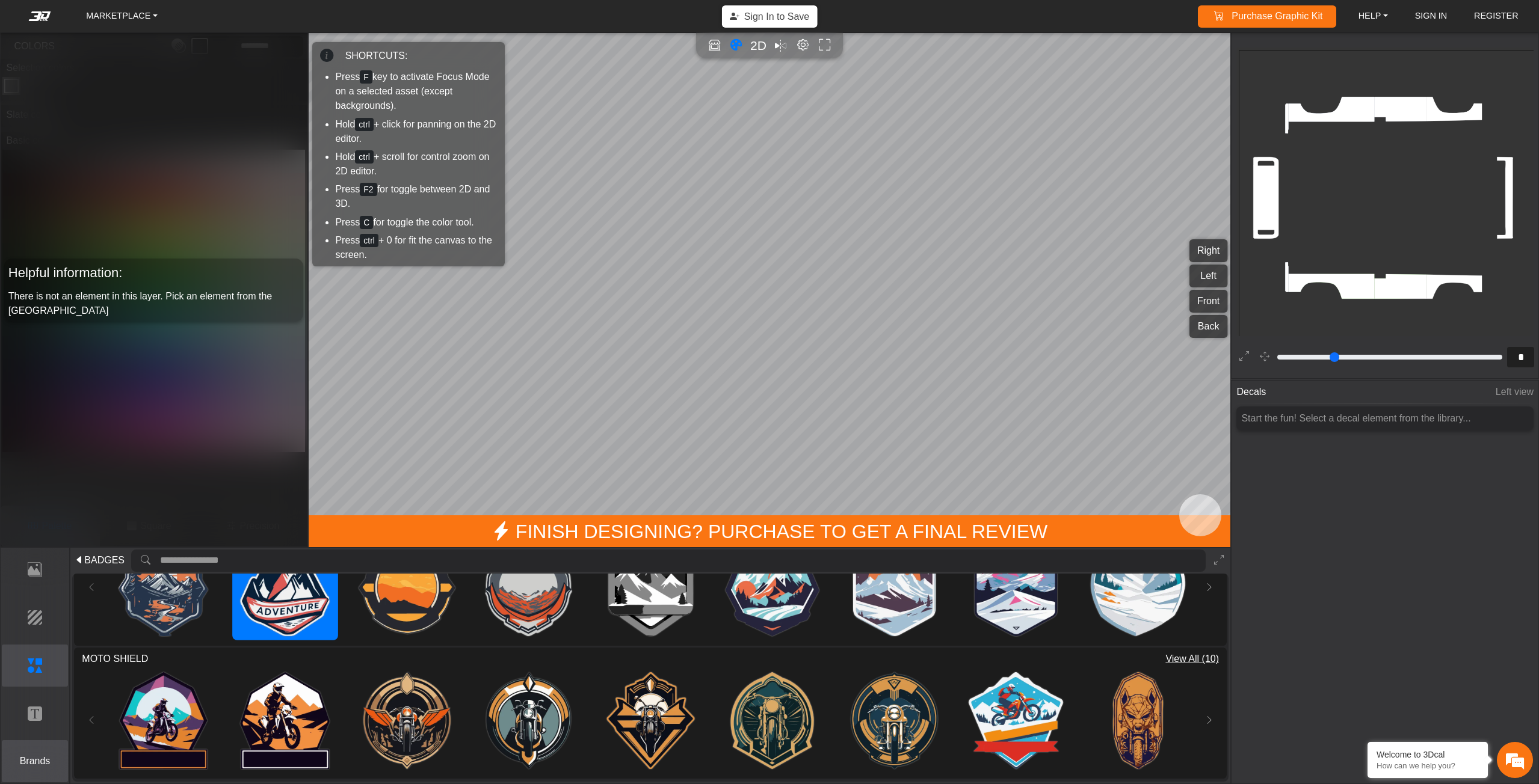
click at [42, 764] on p "Brands" at bounding box center [35, 762] width 66 height 15
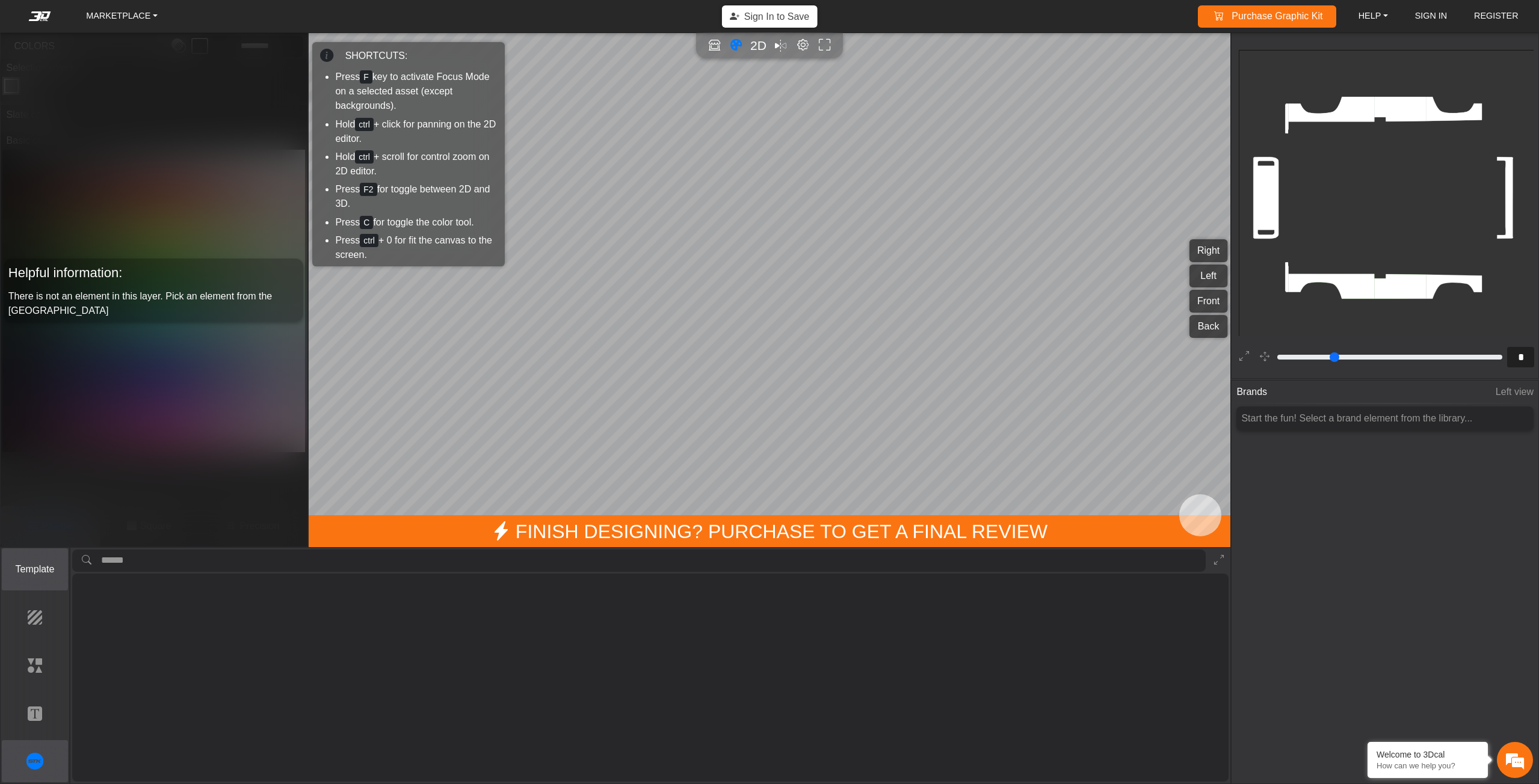
click at [35, 583] on button "Template" at bounding box center [34, 569] width 66 height 42
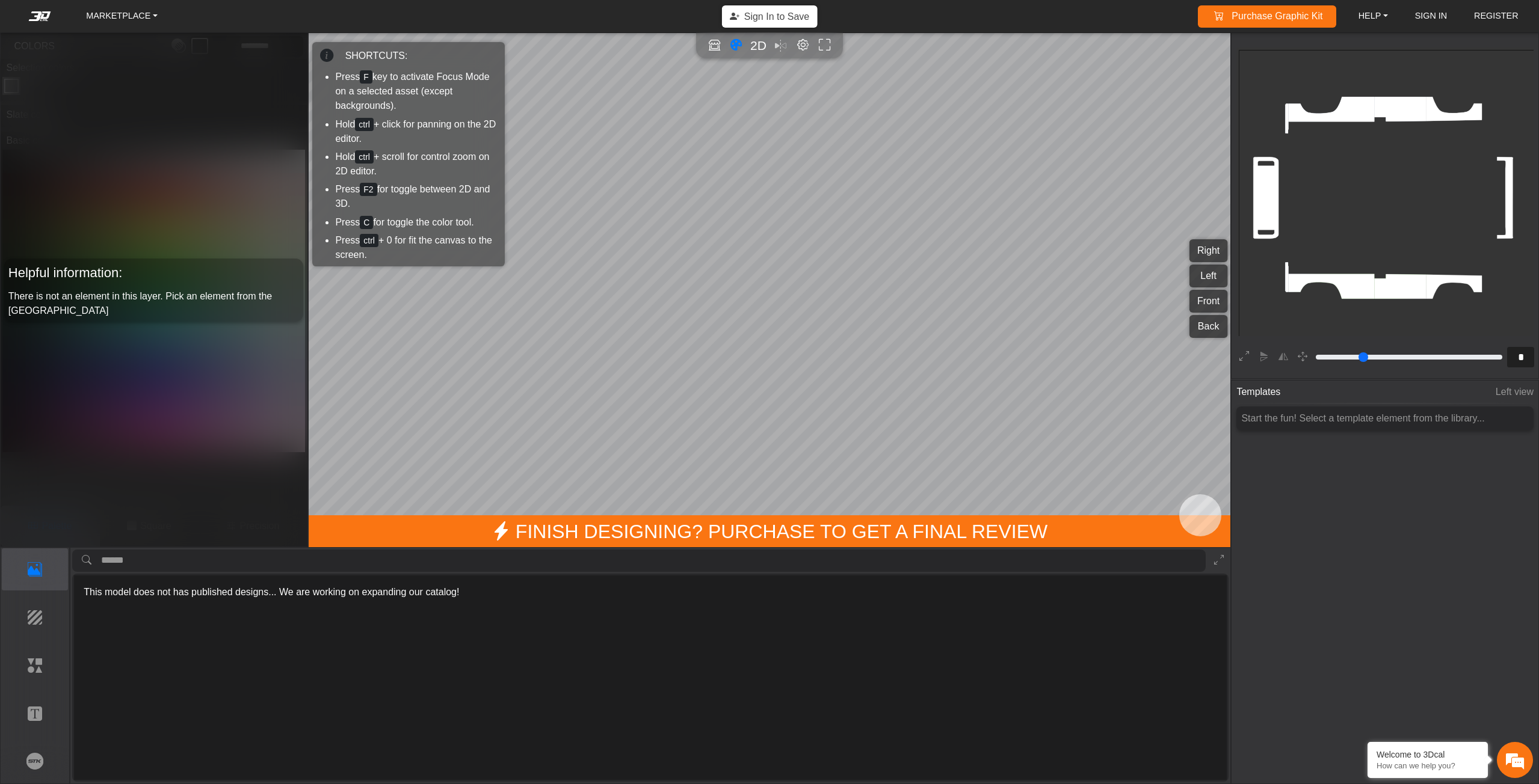
click at [769, 299] on icon "background_wire_template_bg decal_slate_ver2_right decal_slate_ver2_left decal_…" at bounding box center [1387, 197] width 888 height 887
click at [44, 662] on p "Elements" at bounding box center [35, 666] width 66 height 15
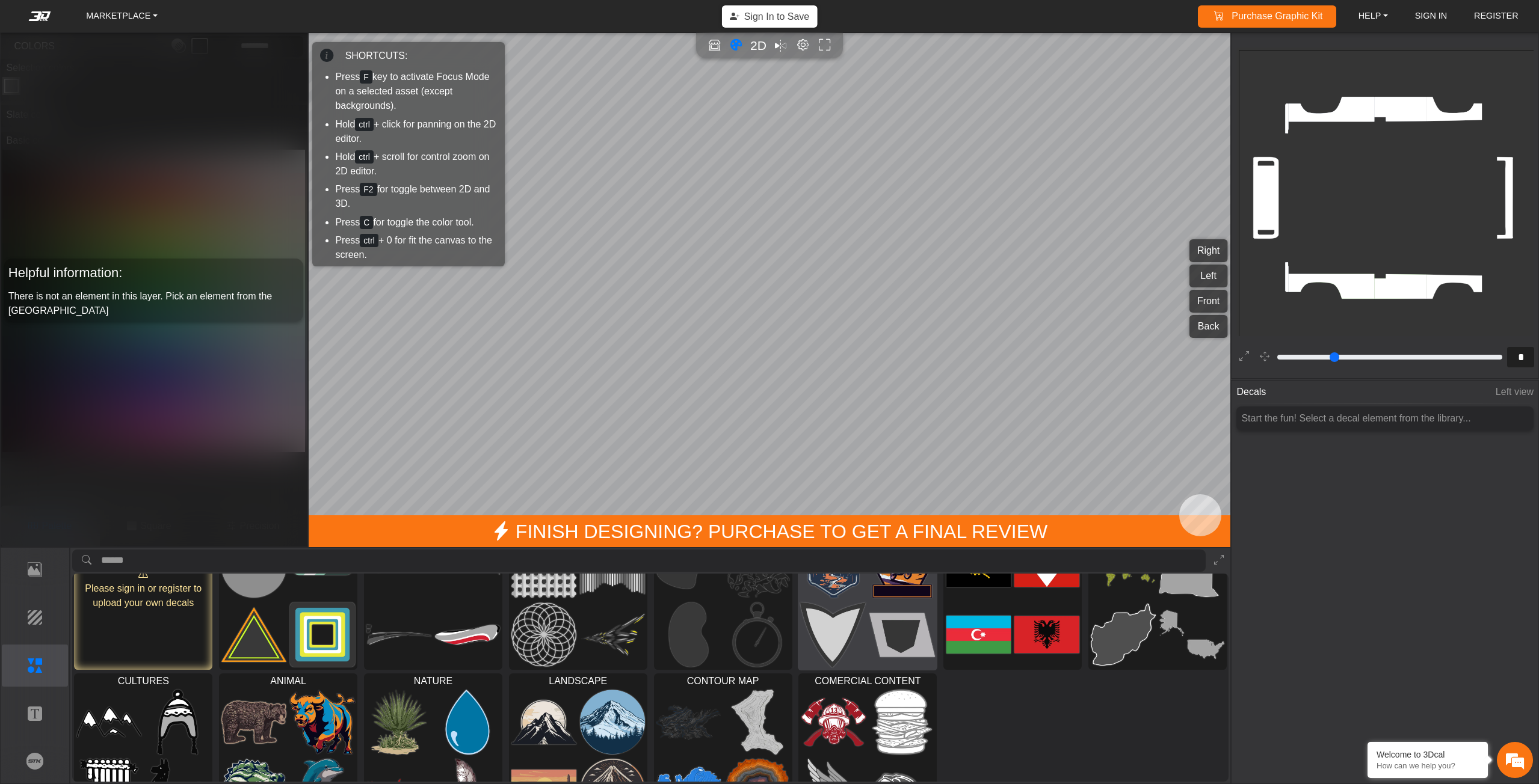
scroll to position [60, 0]
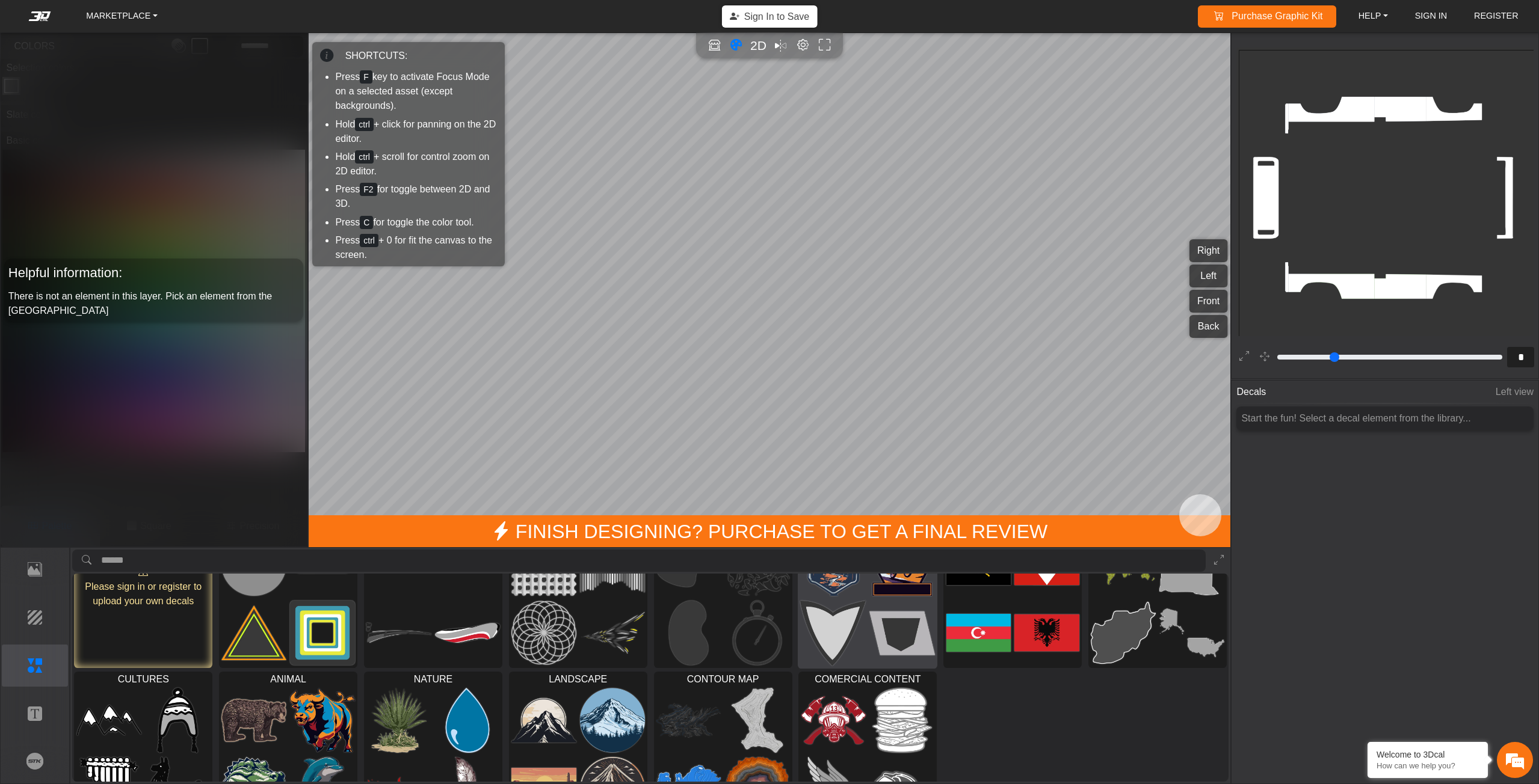
click at [769, 610] on img at bounding box center [903, 633] width 66 height 66
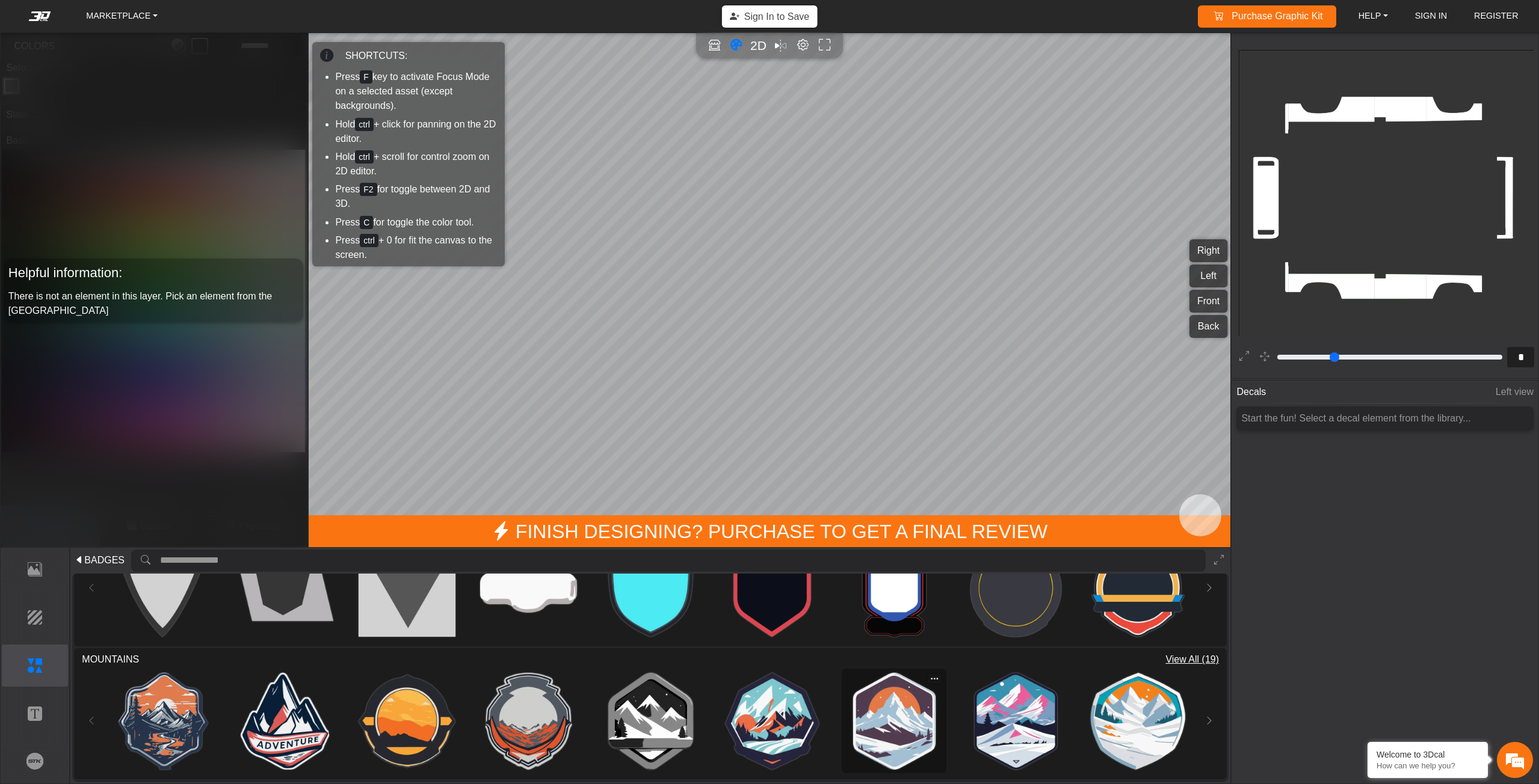
click at [769, 703] on img at bounding box center [894, 722] width 97 height 97
